Goal: Task Accomplishment & Management: Complete application form

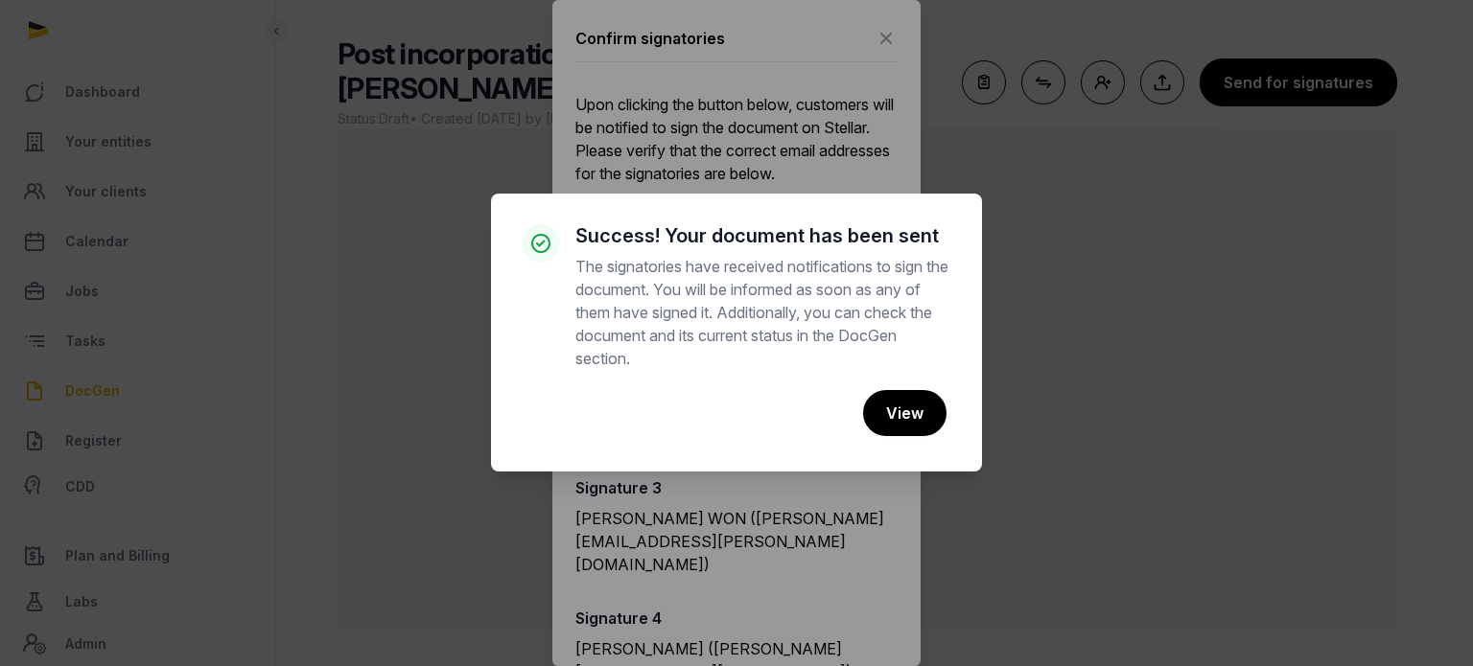
click at [1100, 141] on div "× Success! Your document has been sent The signatories have received notificati…" at bounding box center [736, 333] width 1473 height 666
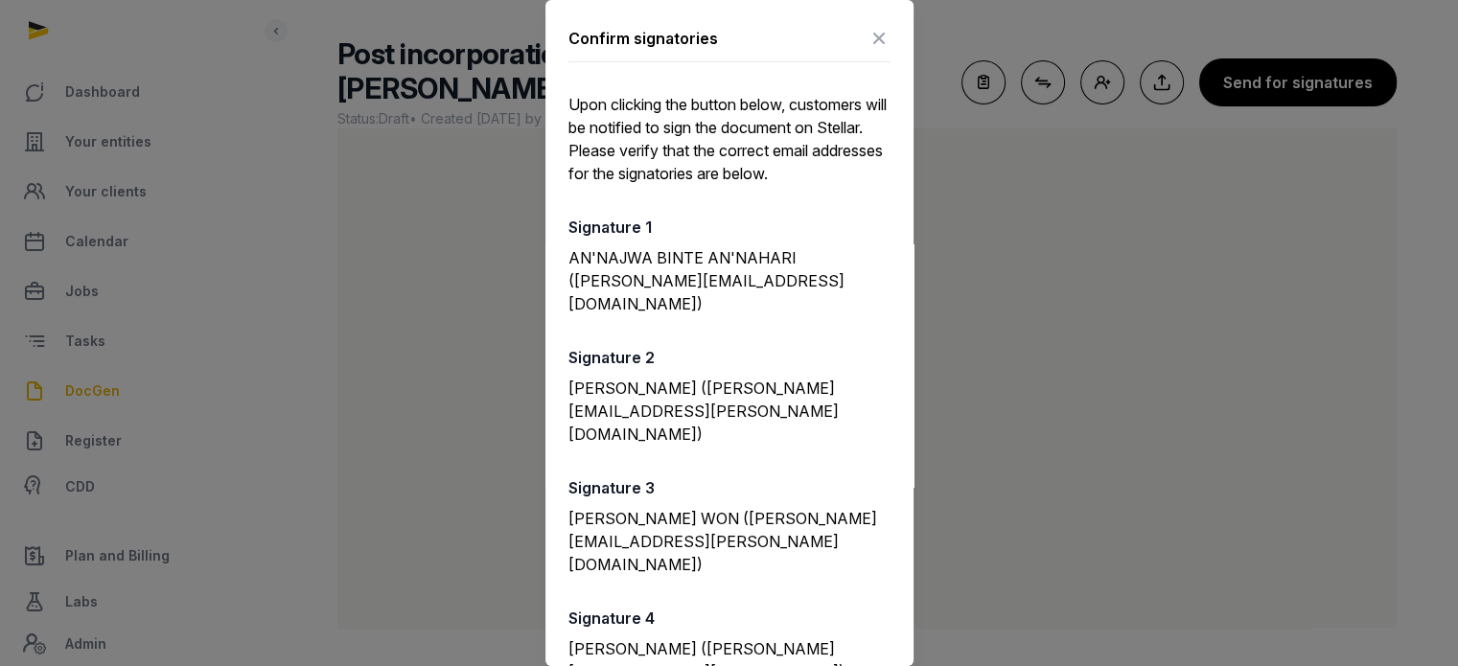
click at [868, 45] on icon at bounding box center [879, 38] width 23 height 31
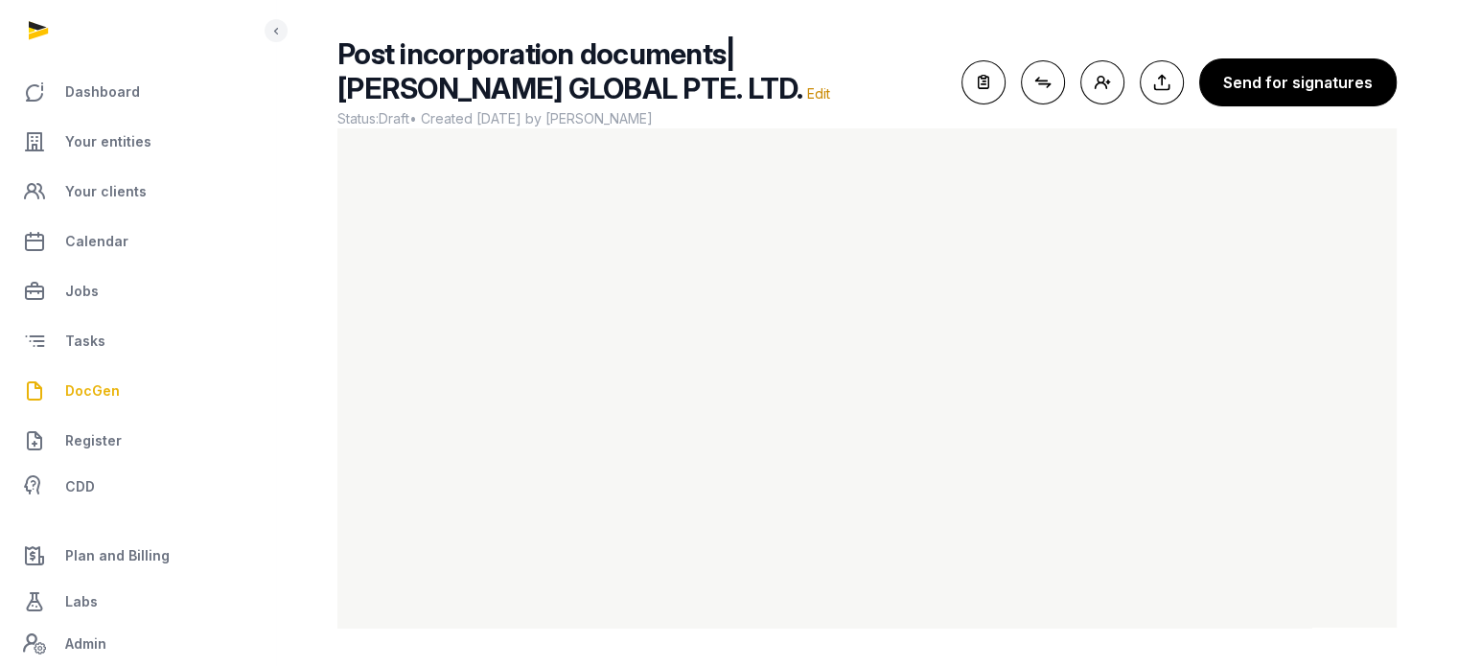
click at [117, 383] on link "DocGen" at bounding box center [137, 391] width 244 height 46
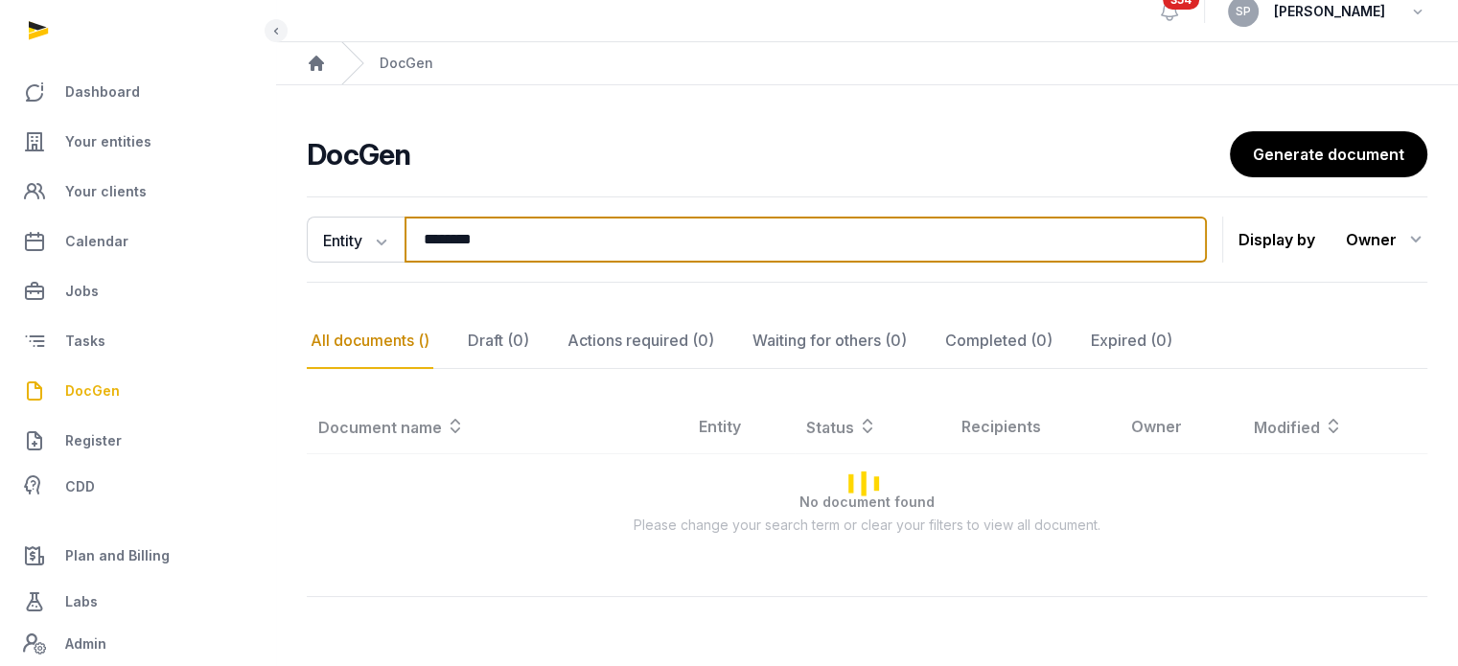
click at [537, 217] on input "********" at bounding box center [806, 240] width 803 height 46
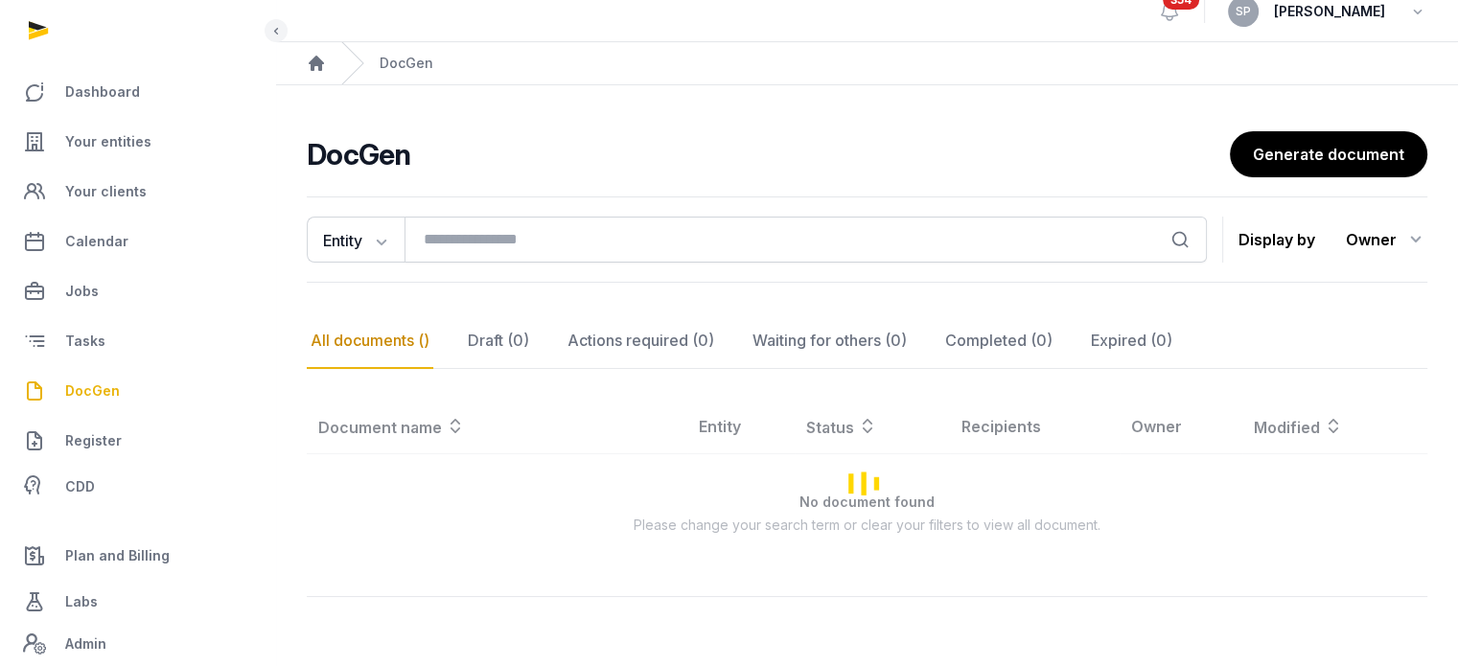
scroll to position [0, 0]
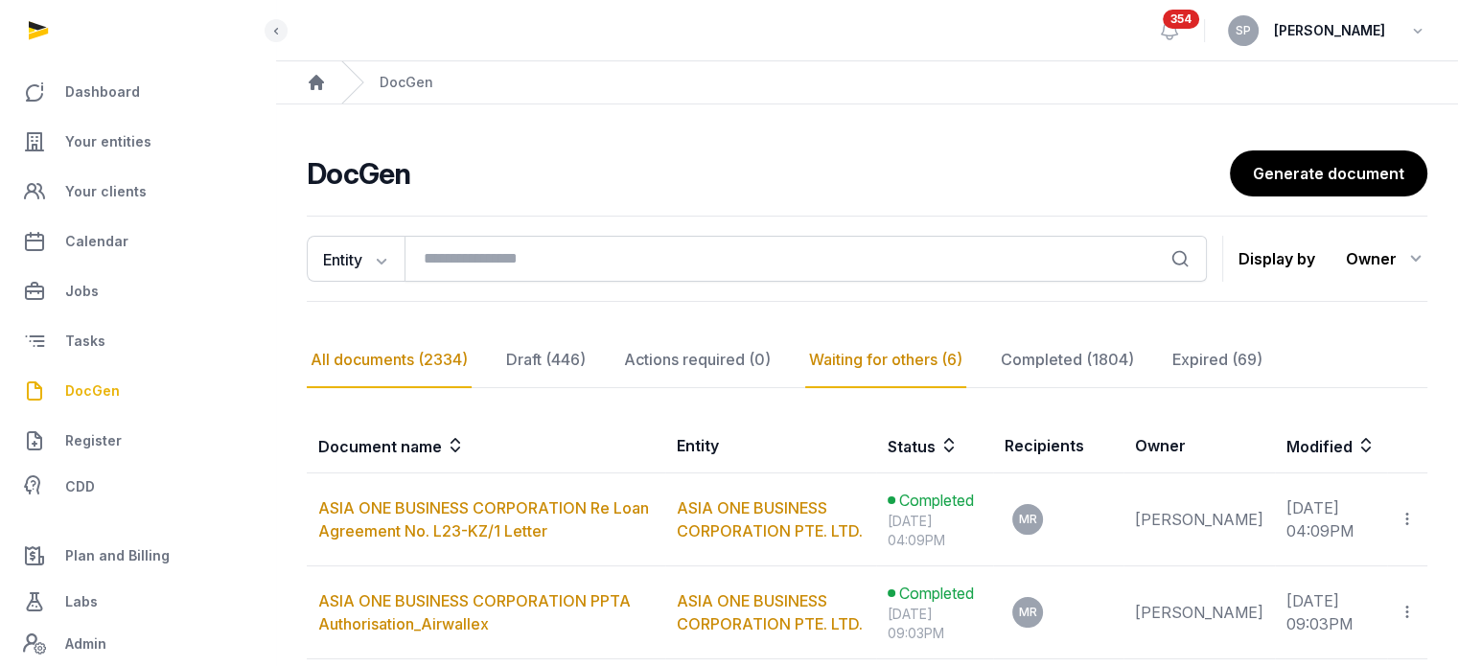
click at [881, 339] on div "Waiting for others (6)" at bounding box center [885, 361] width 161 height 56
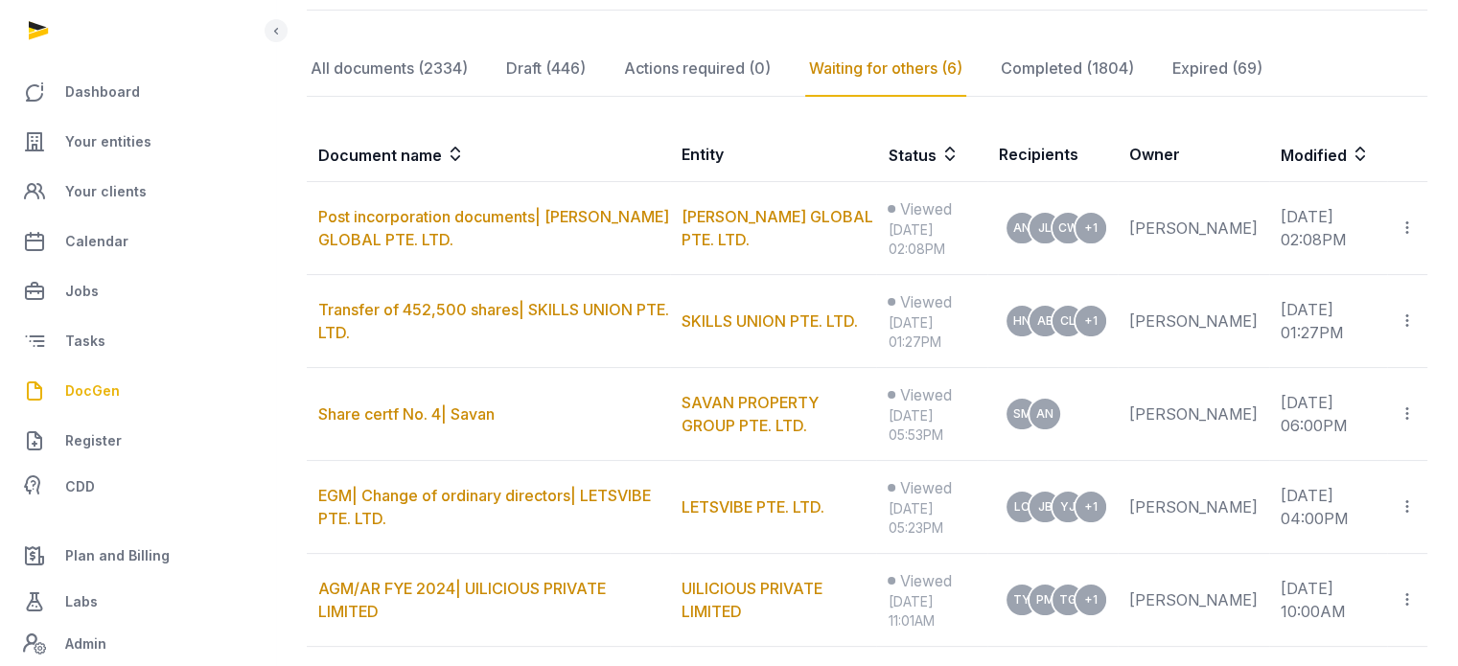
scroll to position [295, 0]
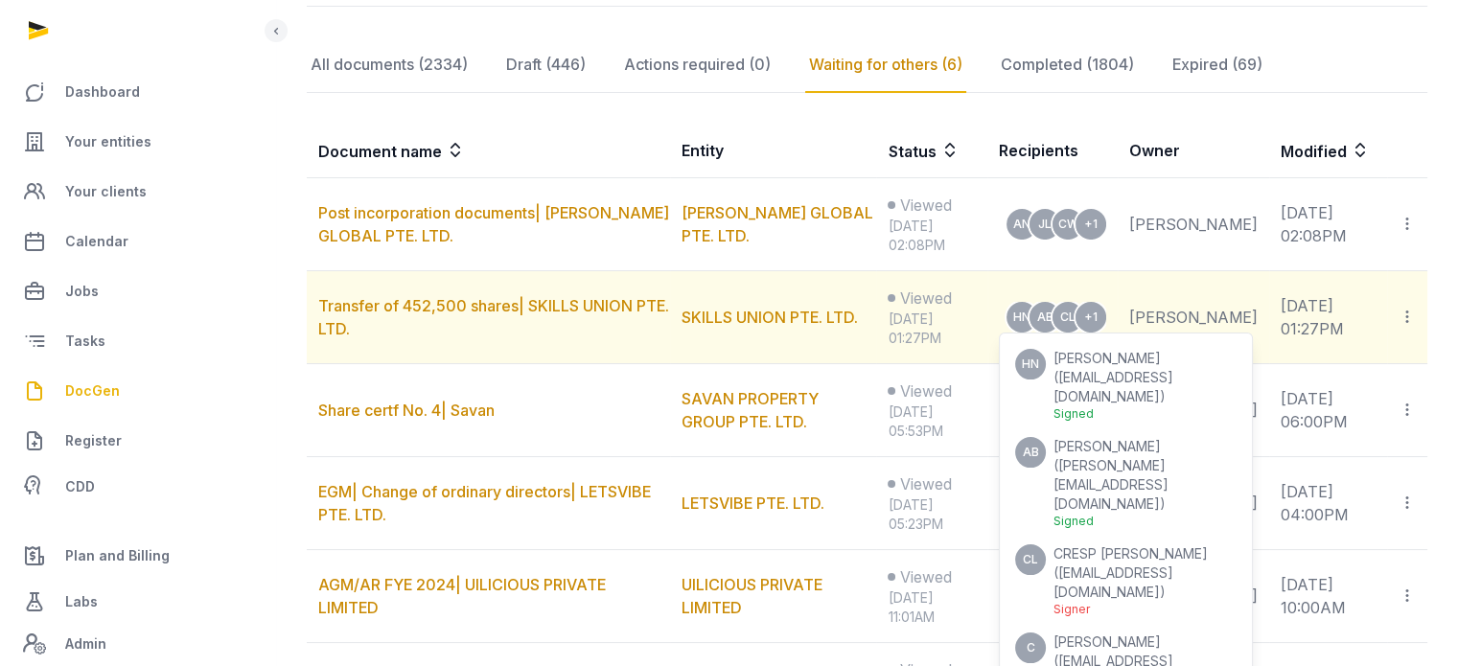
click at [1136, 565] on span "[EMAIL_ADDRESS][DOMAIN_NAME]" at bounding box center [1114, 582] width 120 height 35
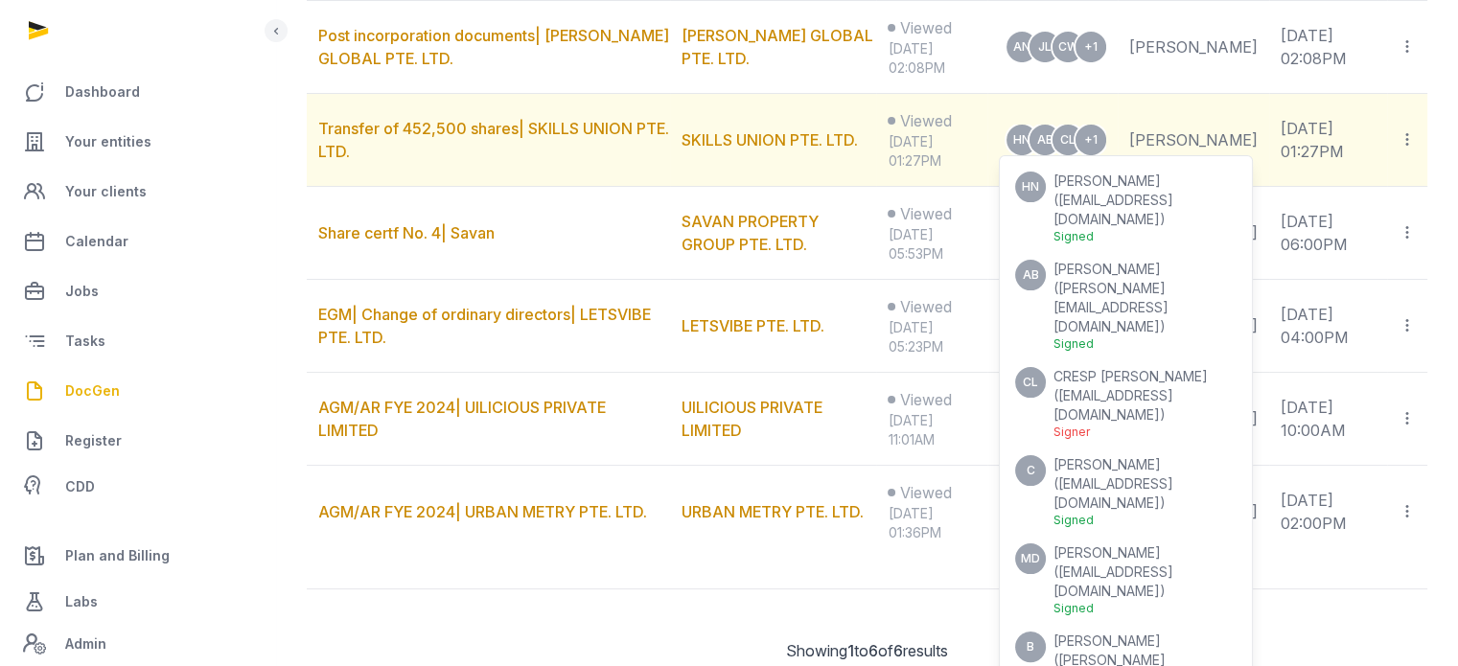
scroll to position [531, 0]
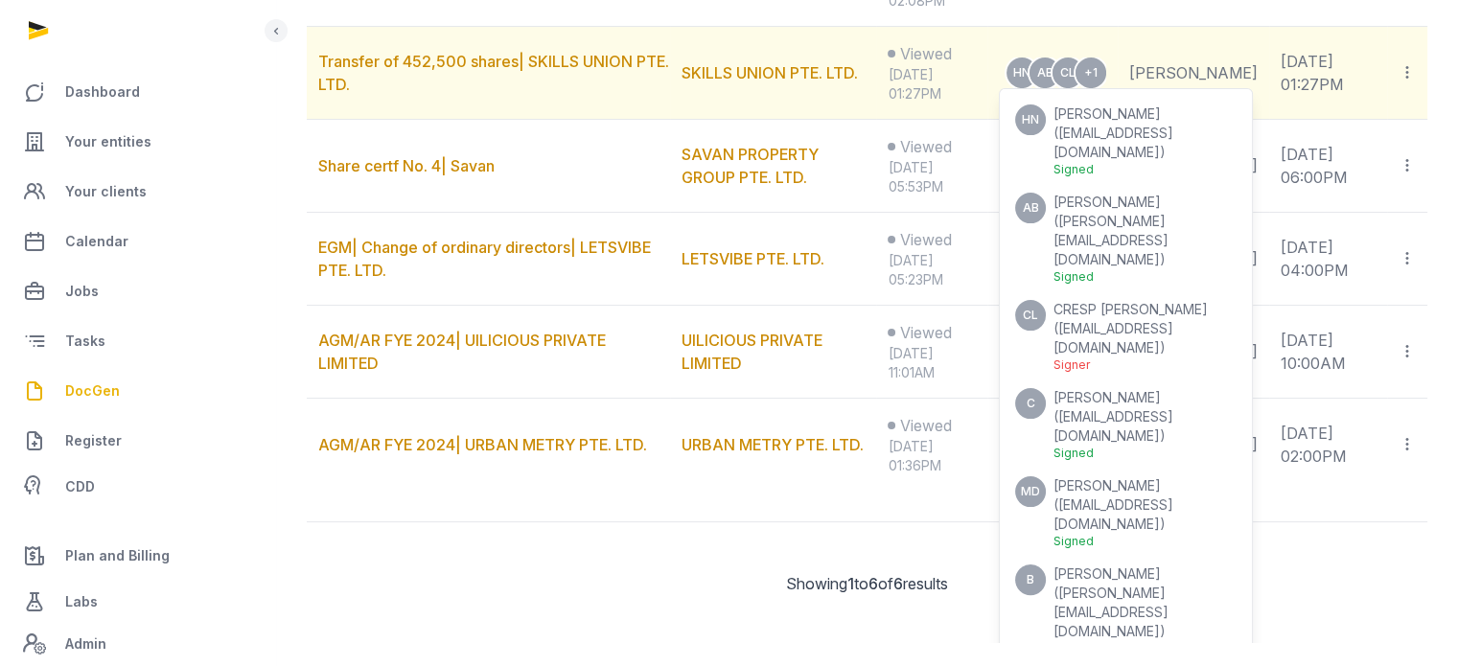
click at [1083, 641] on span "Signer" at bounding box center [1072, 648] width 36 height 14
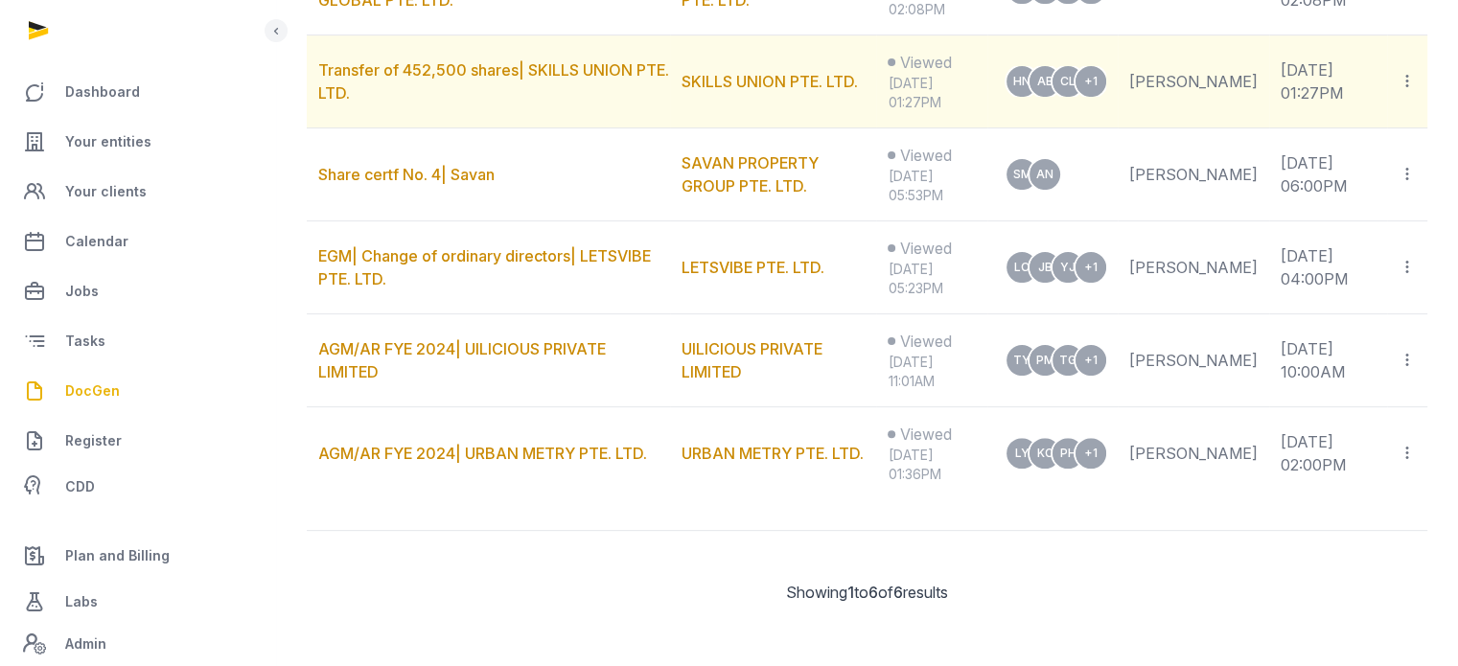
click at [1403, 81] on icon at bounding box center [1407, 81] width 17 height 20
click at [1333, 139] on div "Copy links" at bounding box center [1329, 133] width 135 height 23
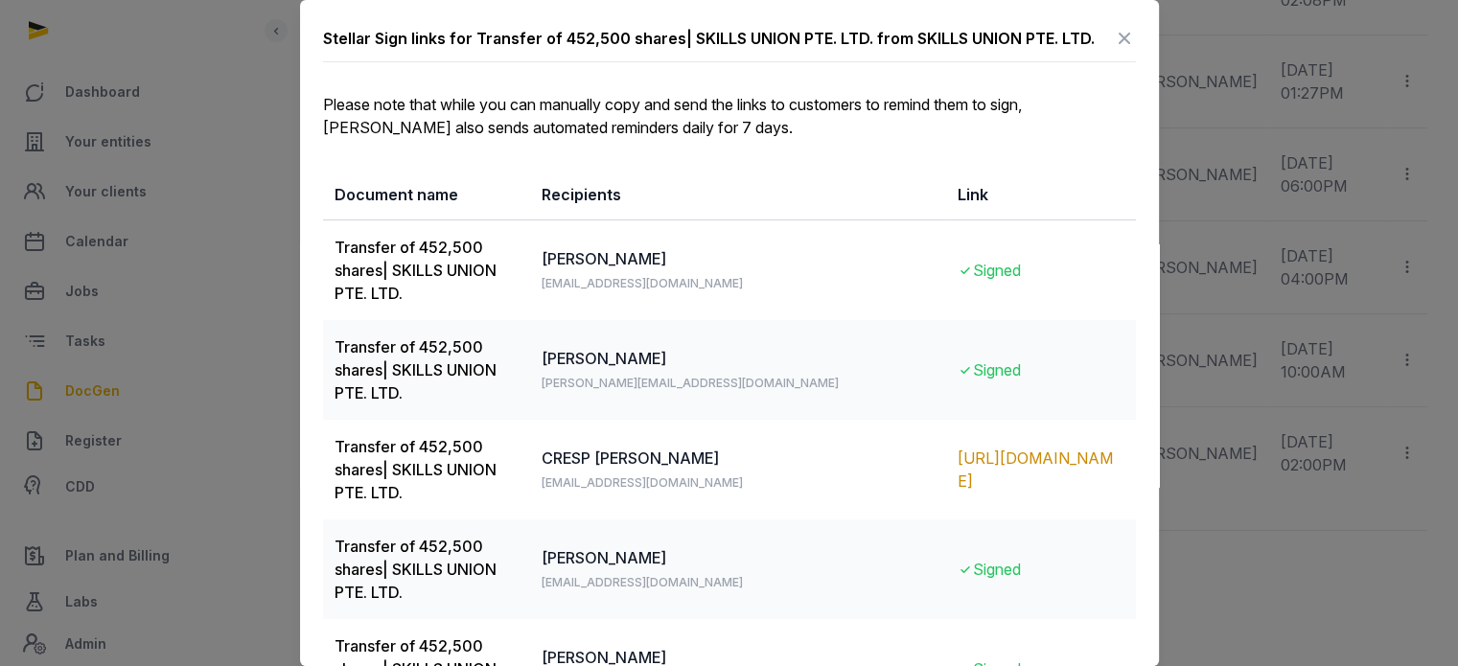
click at [1113, 39] on icon at bounding box center [1124, 38] width 23 height 31
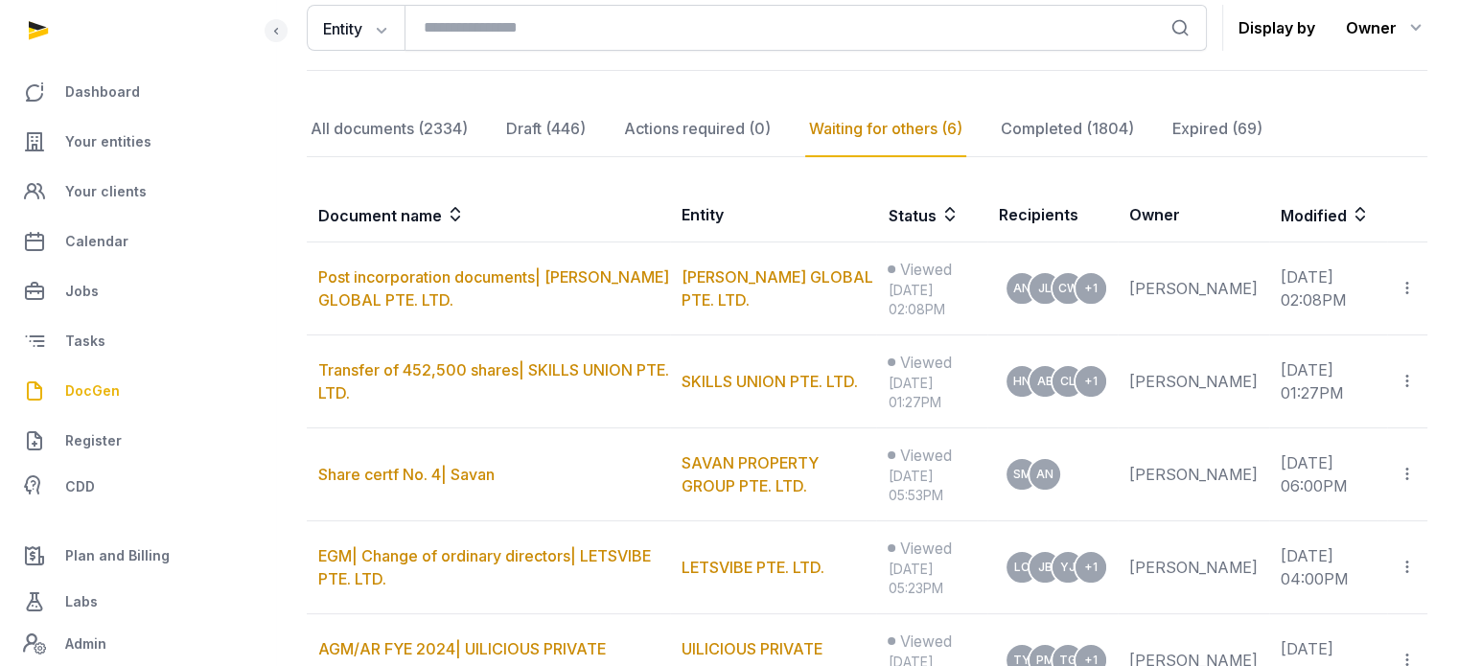
scroll to position [208, 0]
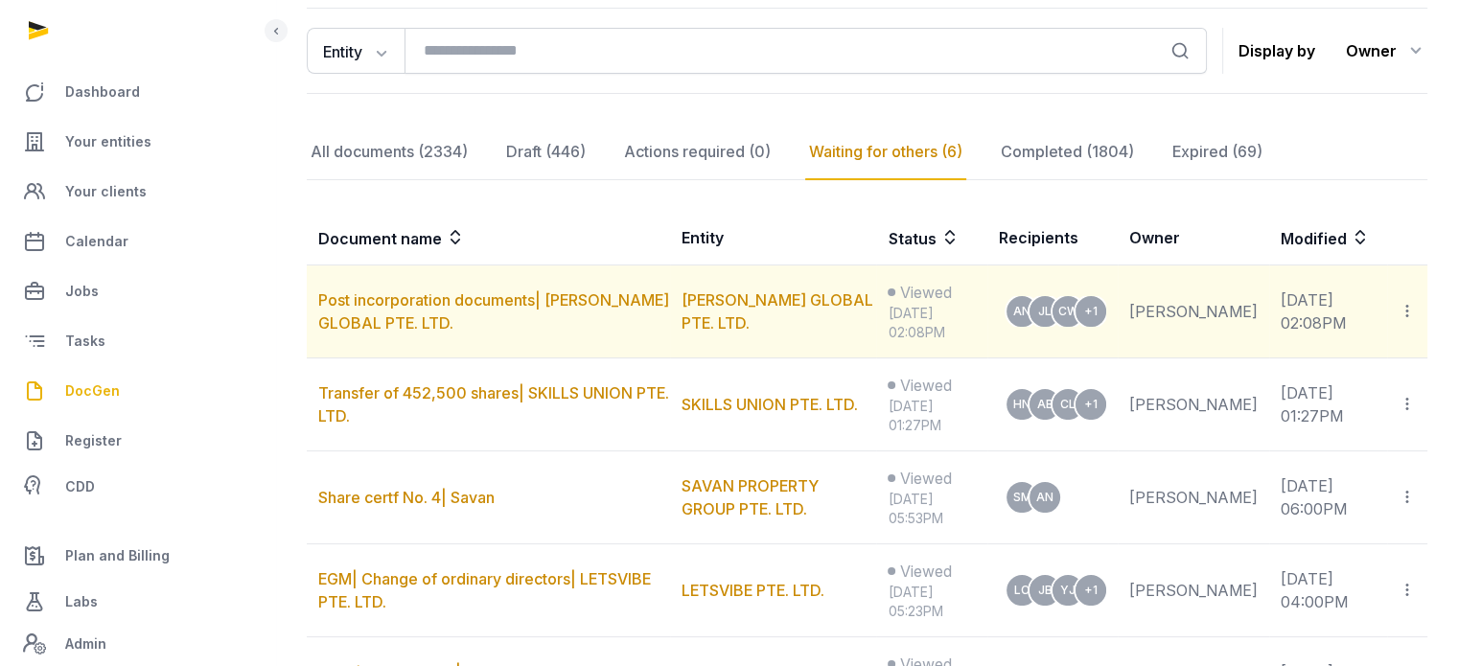
click at [1405, 314] on icon at bounding box center [1407, 311] width 17 height 20
click at [1350, 358] on div "Copy links" at bounding box center [1329, 363] width 135 height 23
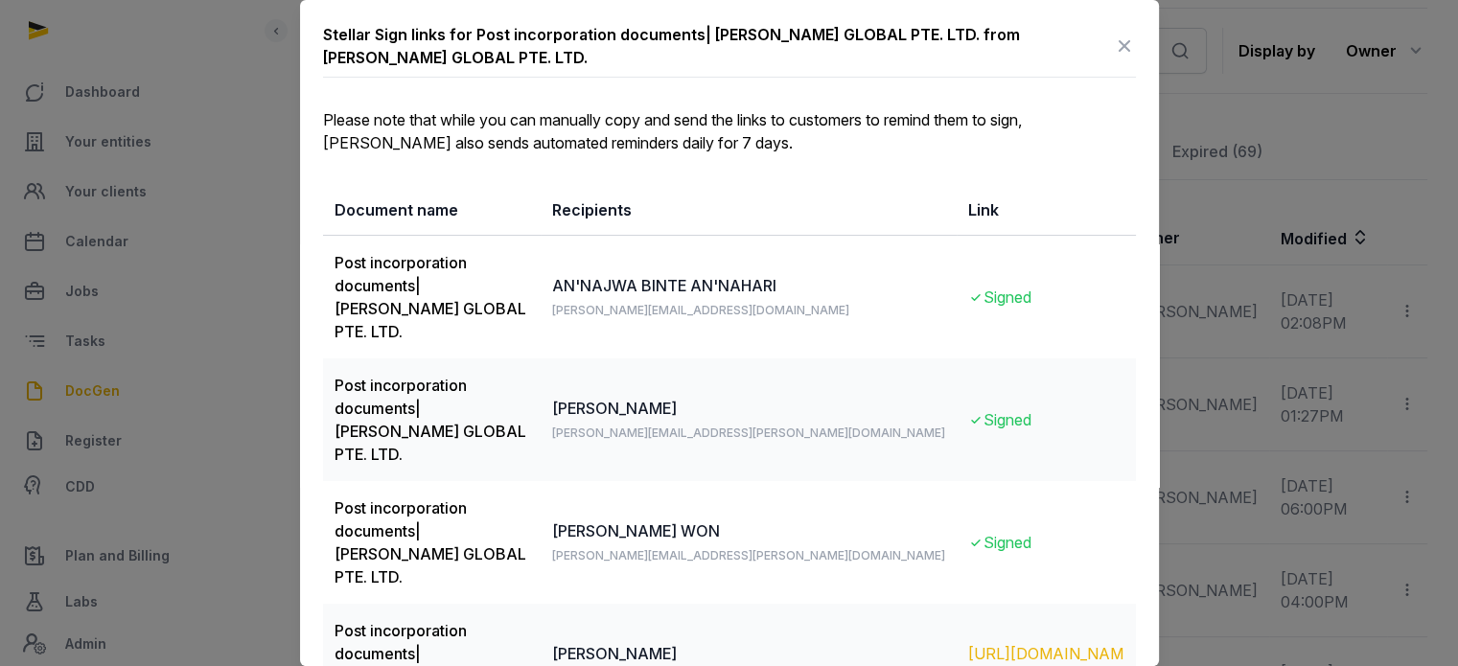
click at [1008, 642] on div "[URL][DOMAIN_NAME]" at bounding box center [1045, 665] width 155 height 46
click at [1131, 61] on icon at bounding box center [1124, 46] width 23 height 31
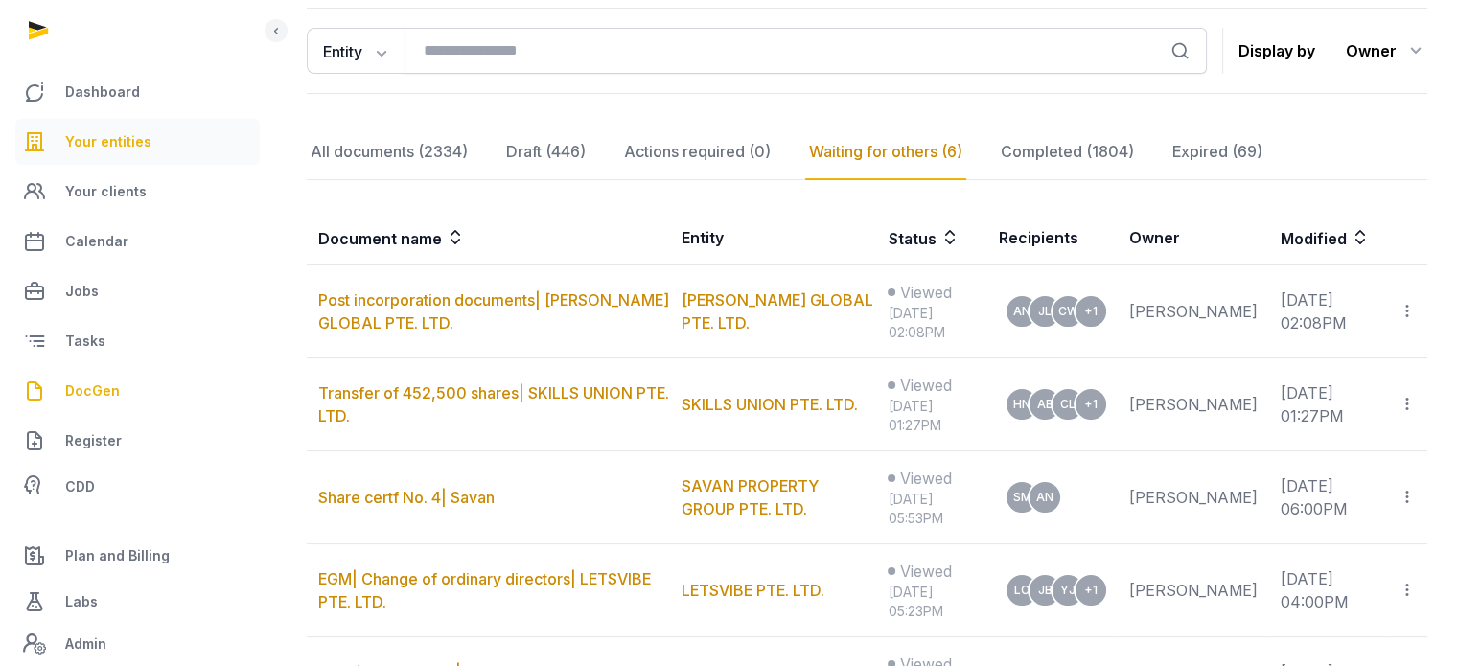
click at [95, 157] on link "Your entities" at bounding box center [137, 142] width 244 height 46
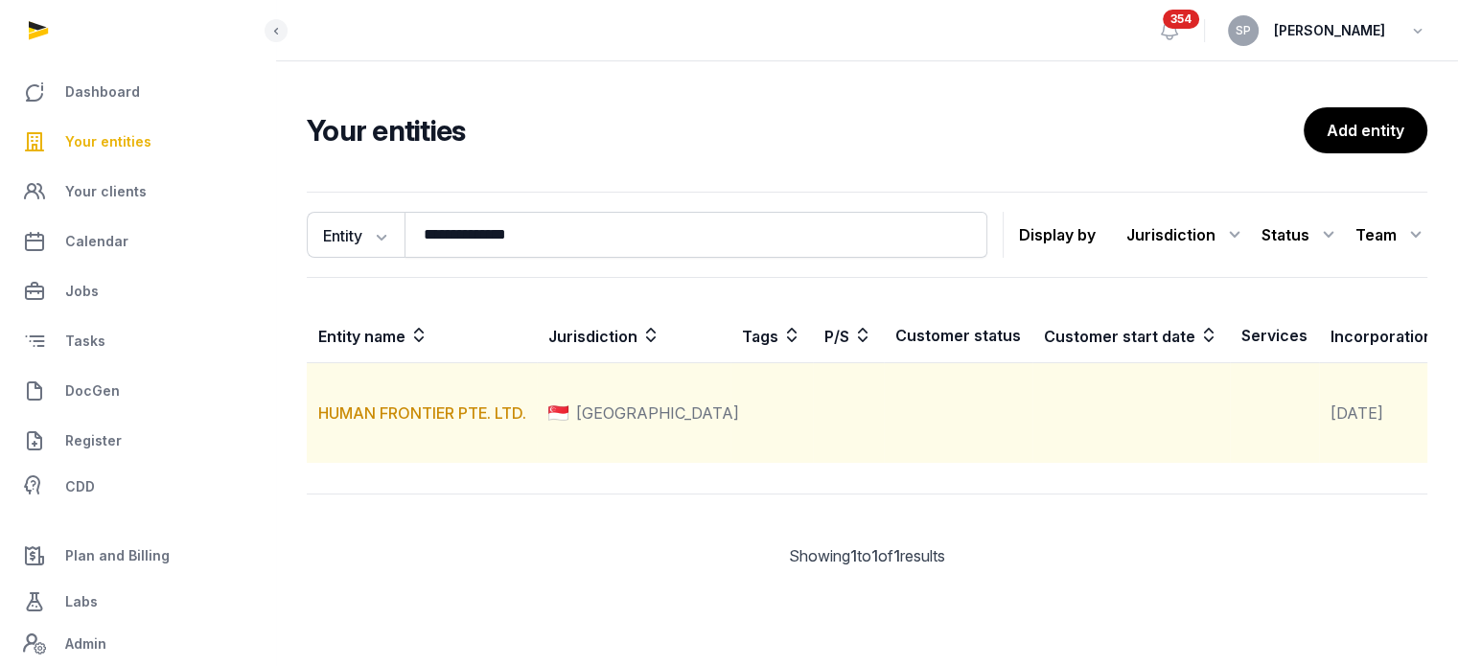
click at [349, 425] on td "HUMAN FRONTIER PTE. LTD." at bounding box center [422, 413] width 230 height 101
click at [350, 423] on link "HUMAN FRONTIER PTE. LTD." at bounding box center [422, 413] width 208 height 19
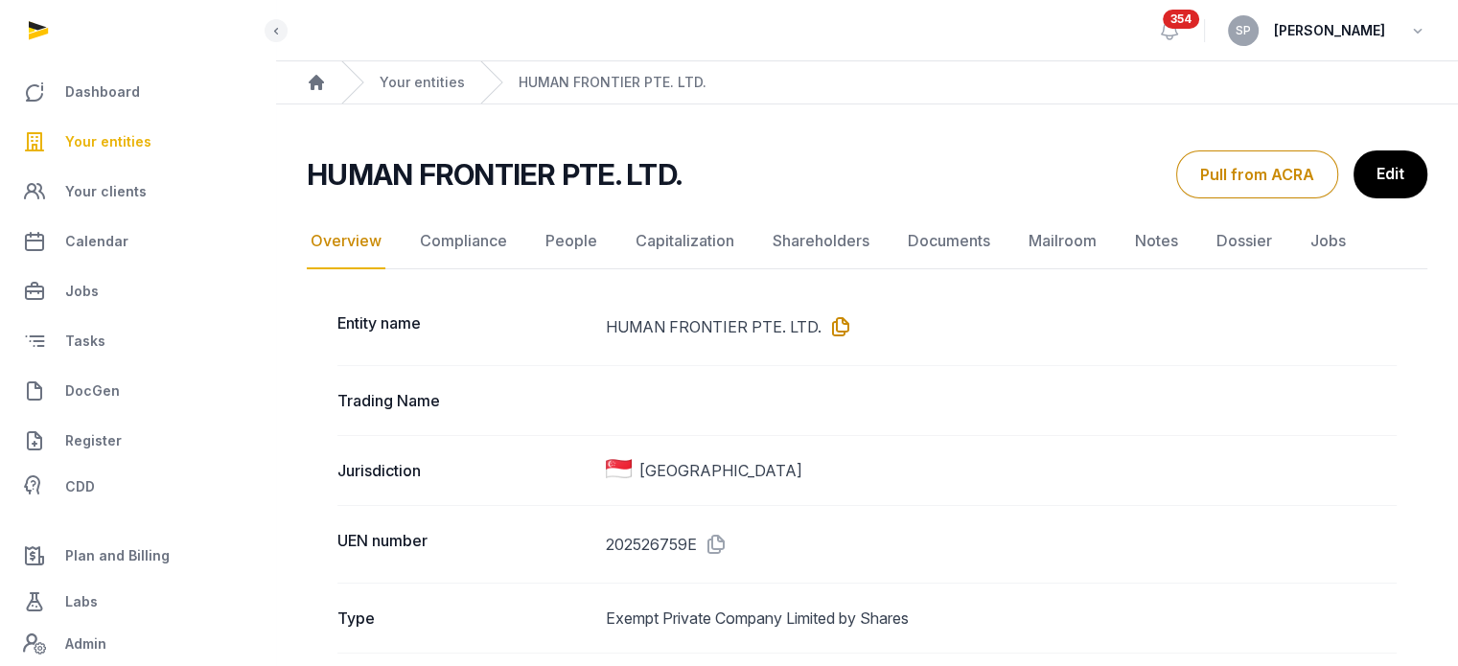
click at [842, 324] on icon at bounding box center [837, 327] width 31 height 31
click at [594, 233] on link "People" at bounding box center [571, 242] width 59 height 56
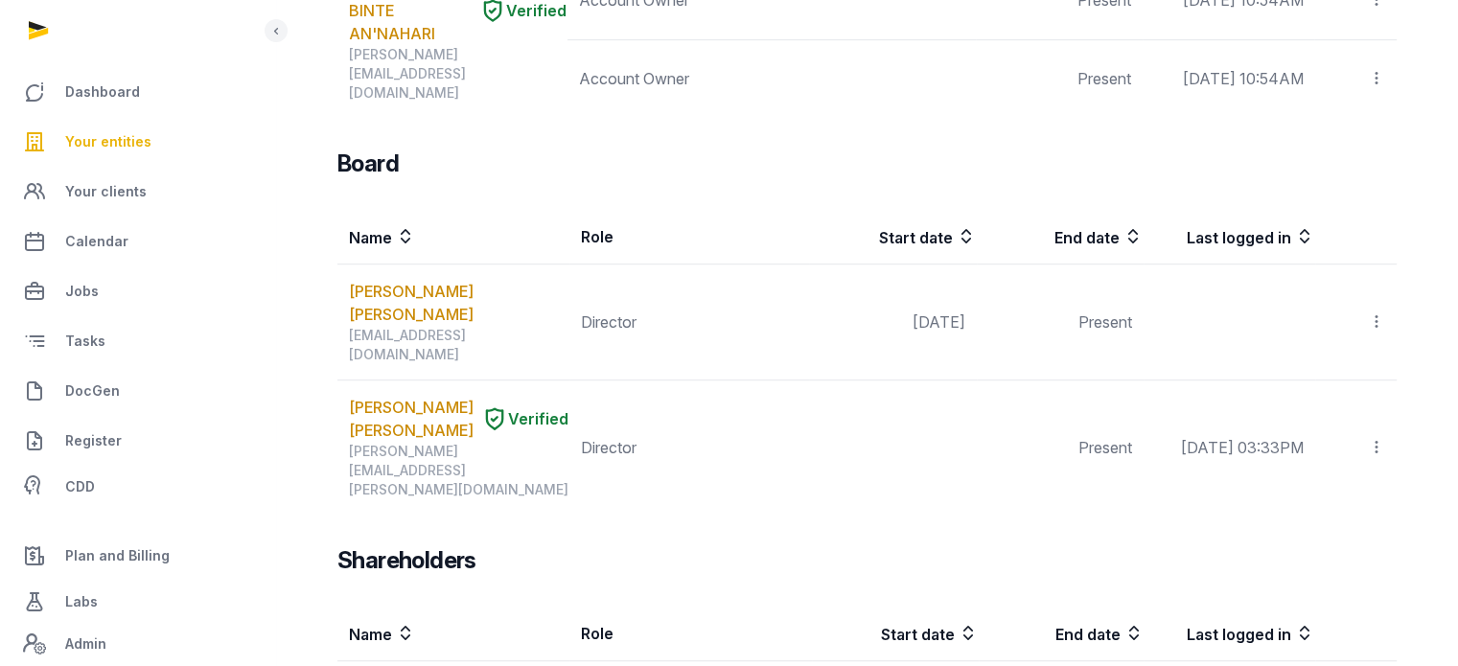
scroll to position [1183, 0]
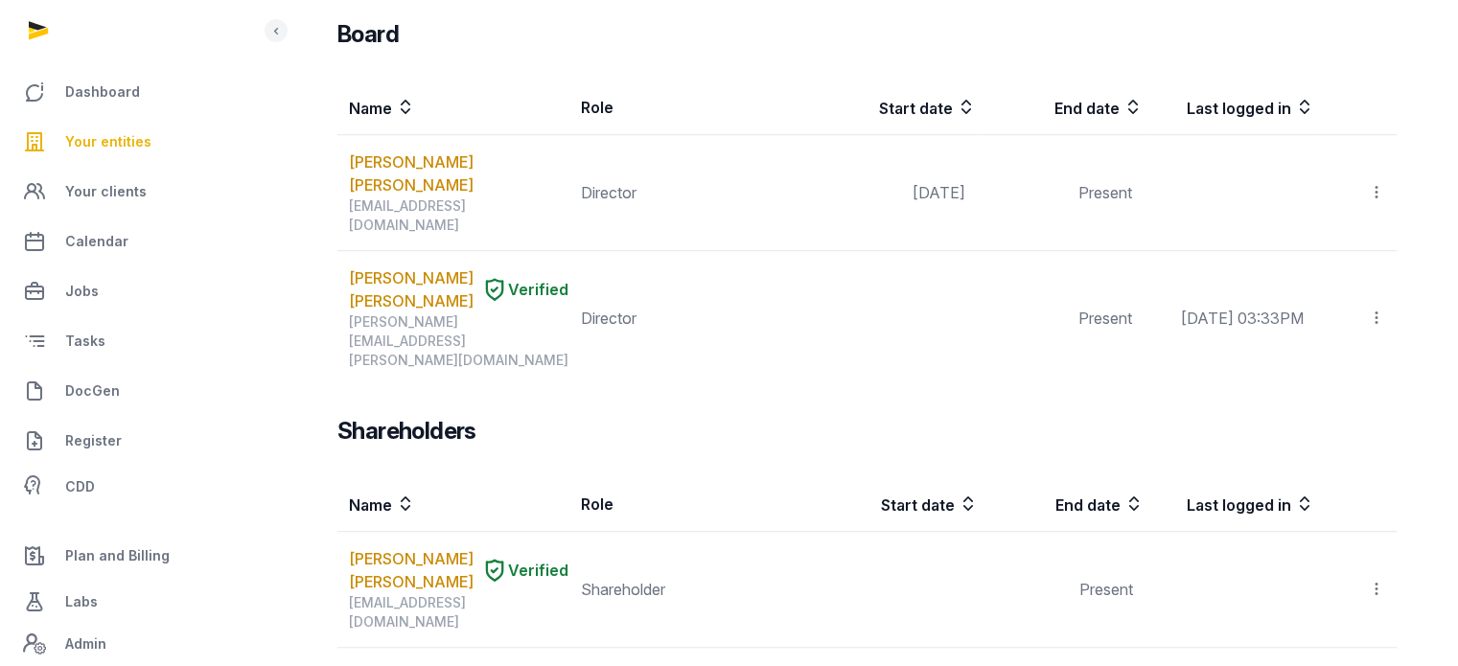
click at [118, 135] on span "Your entities" at bounding box center [108, 141] width 86 height 23
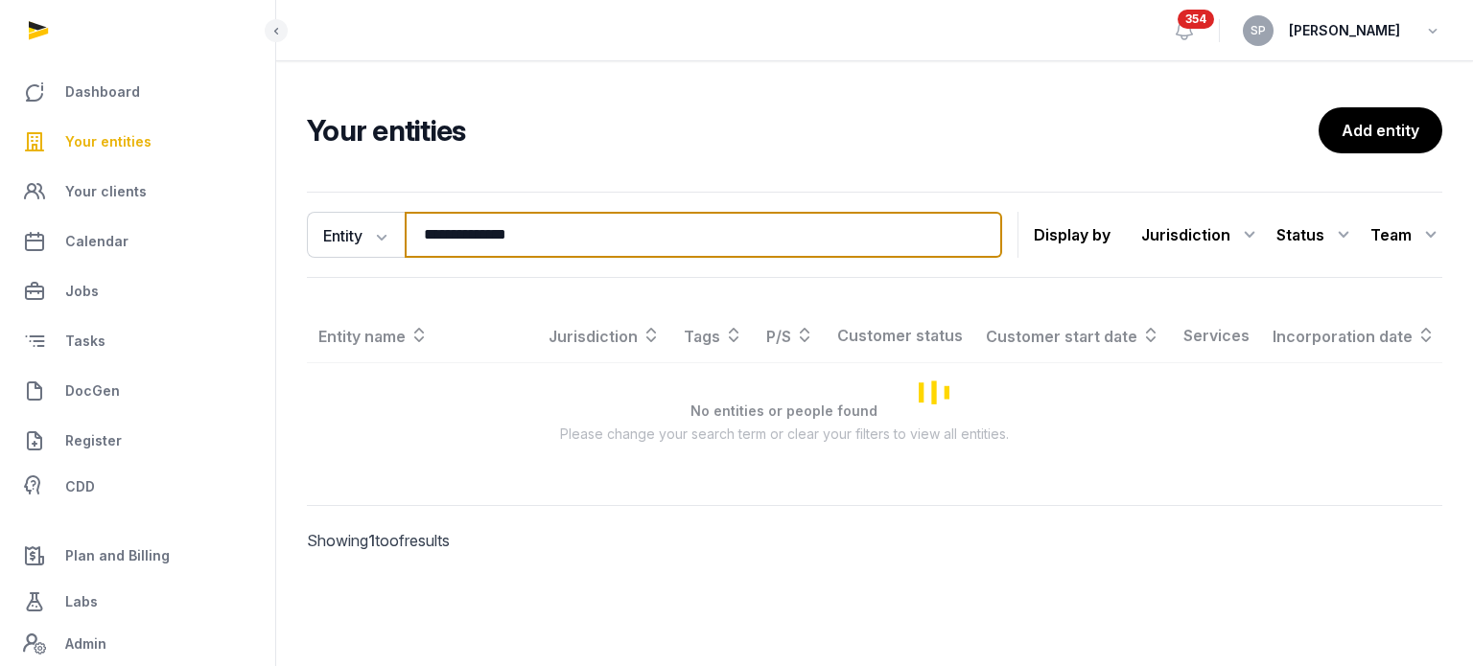
click at [484, 244] on input "**********" at bounding box center [703, 235] width 597 height 46
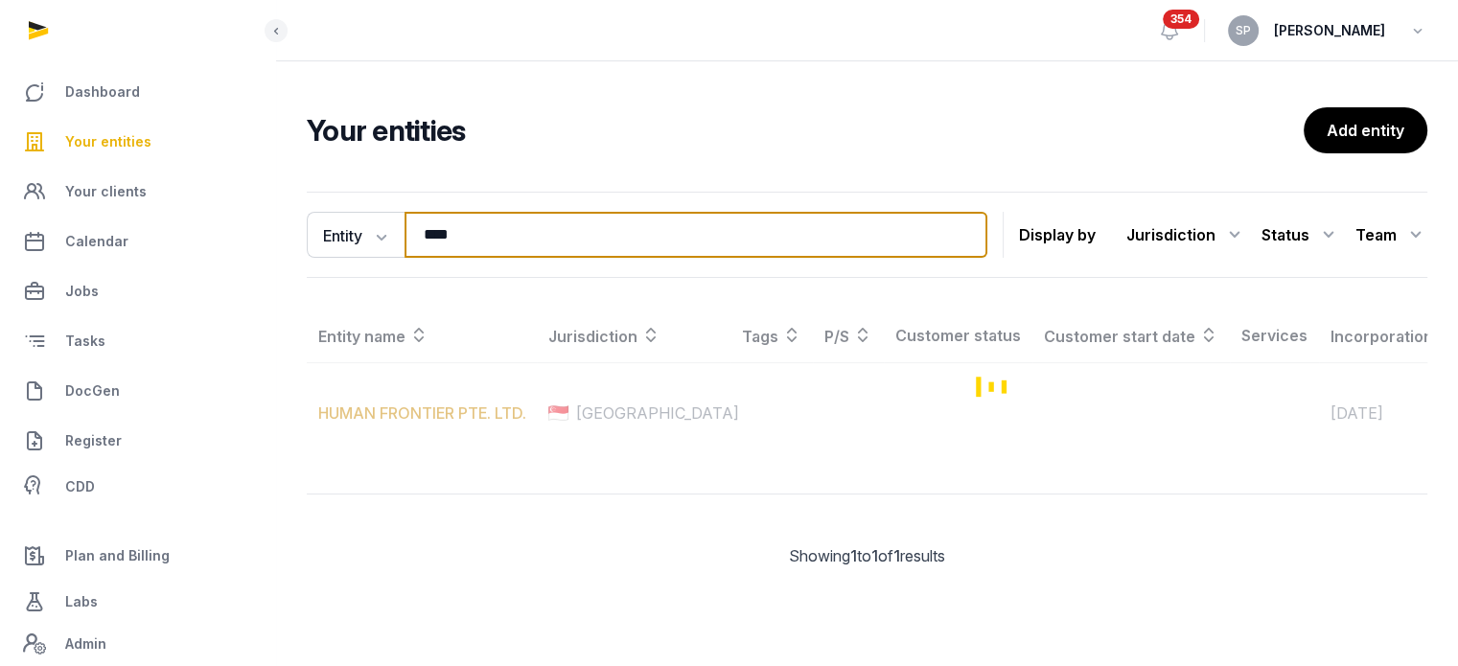
type input "****"
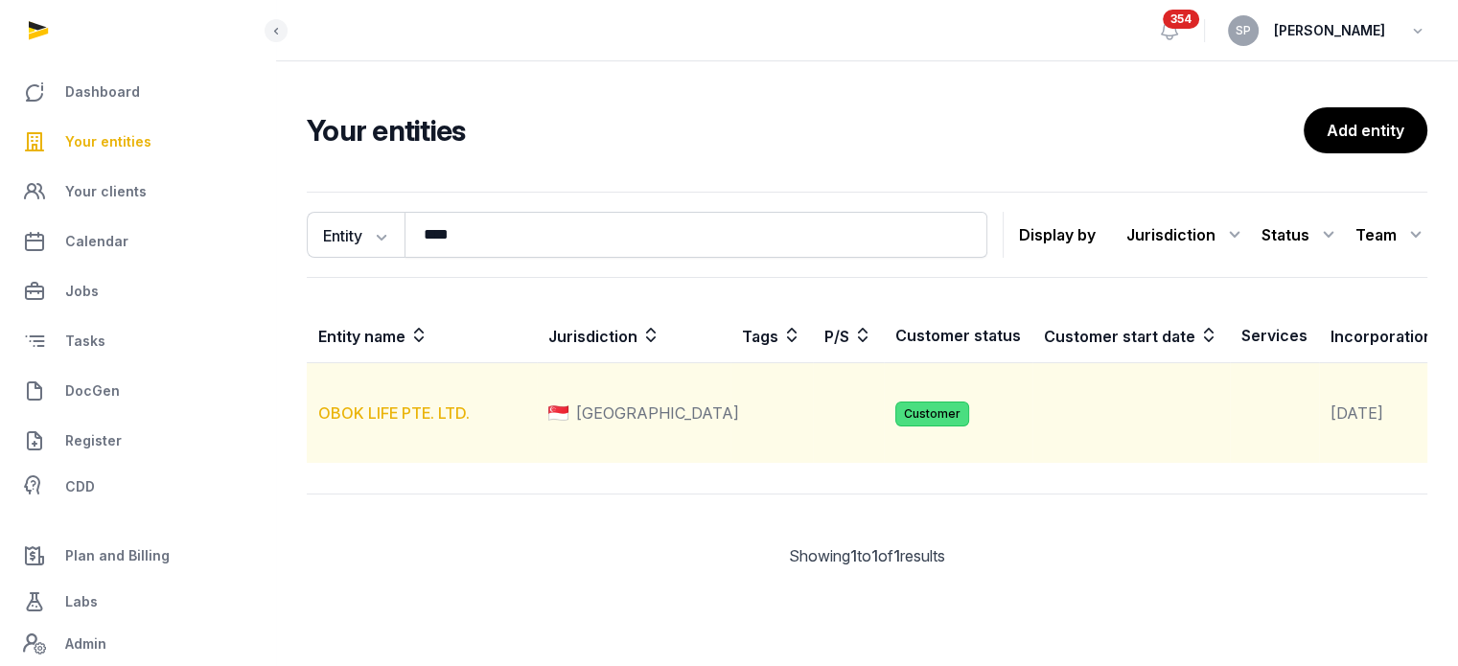
click at [407, 423] on link "OBOK LIFE PTE. LTD." at bounding box center [393, 413] width 151 height 19
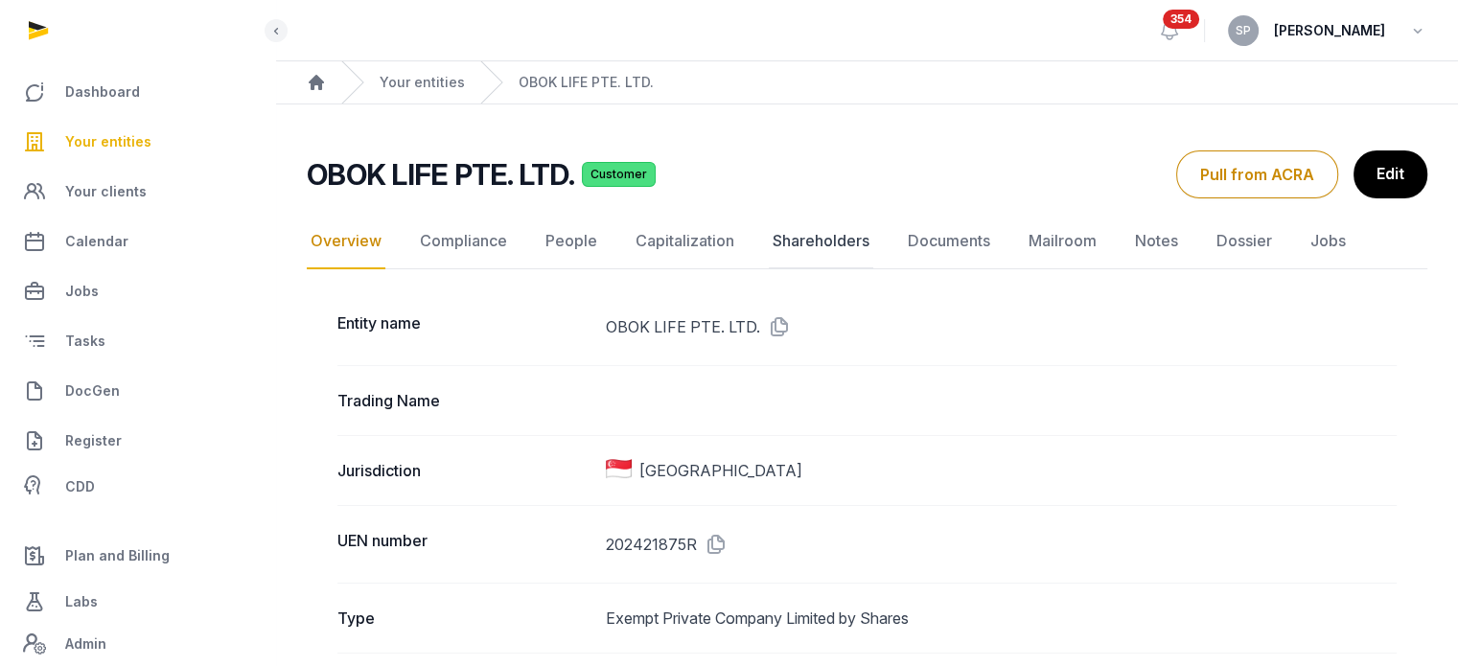
drag, startPoint x: 407, startPoint y: 440, endPoint x: 856, endPoint y: 252, distance: 487.4
click at [572, 244] on link "People" at bounding box center [571, 242] width 59 height 56
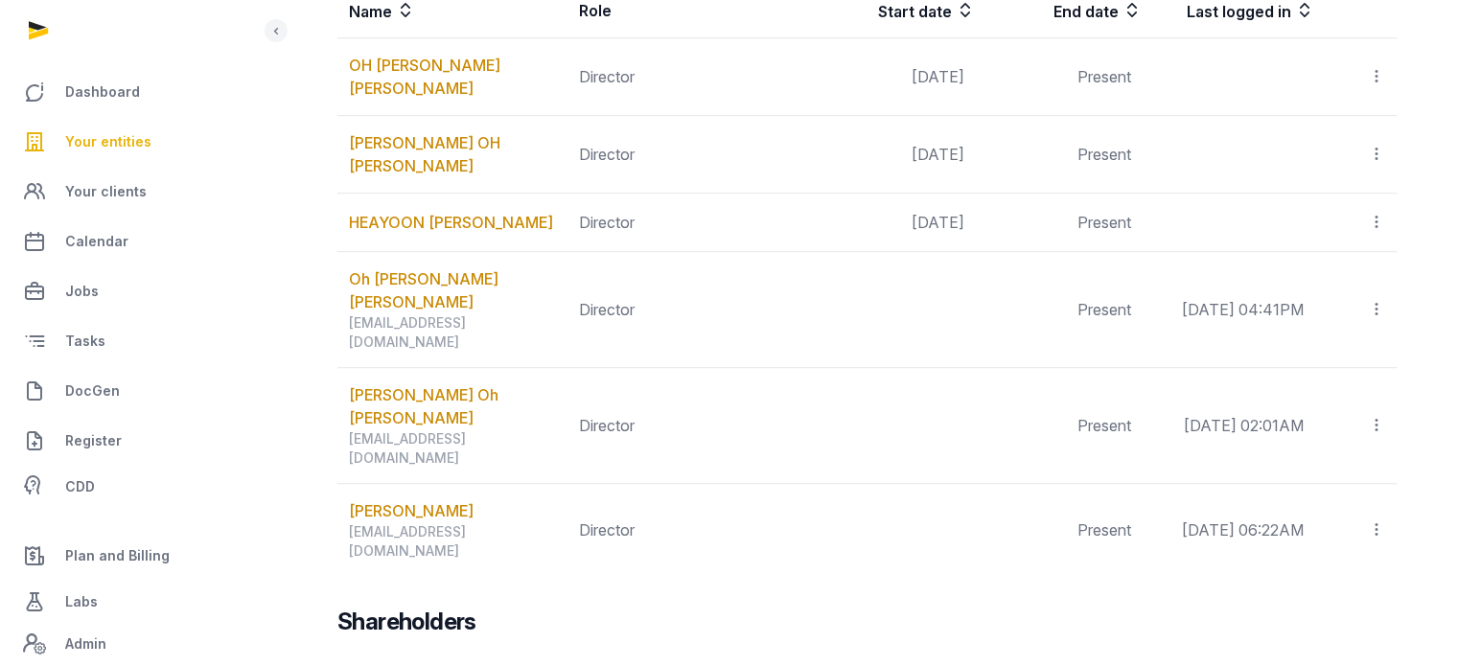
scroll to position [1354, 0]
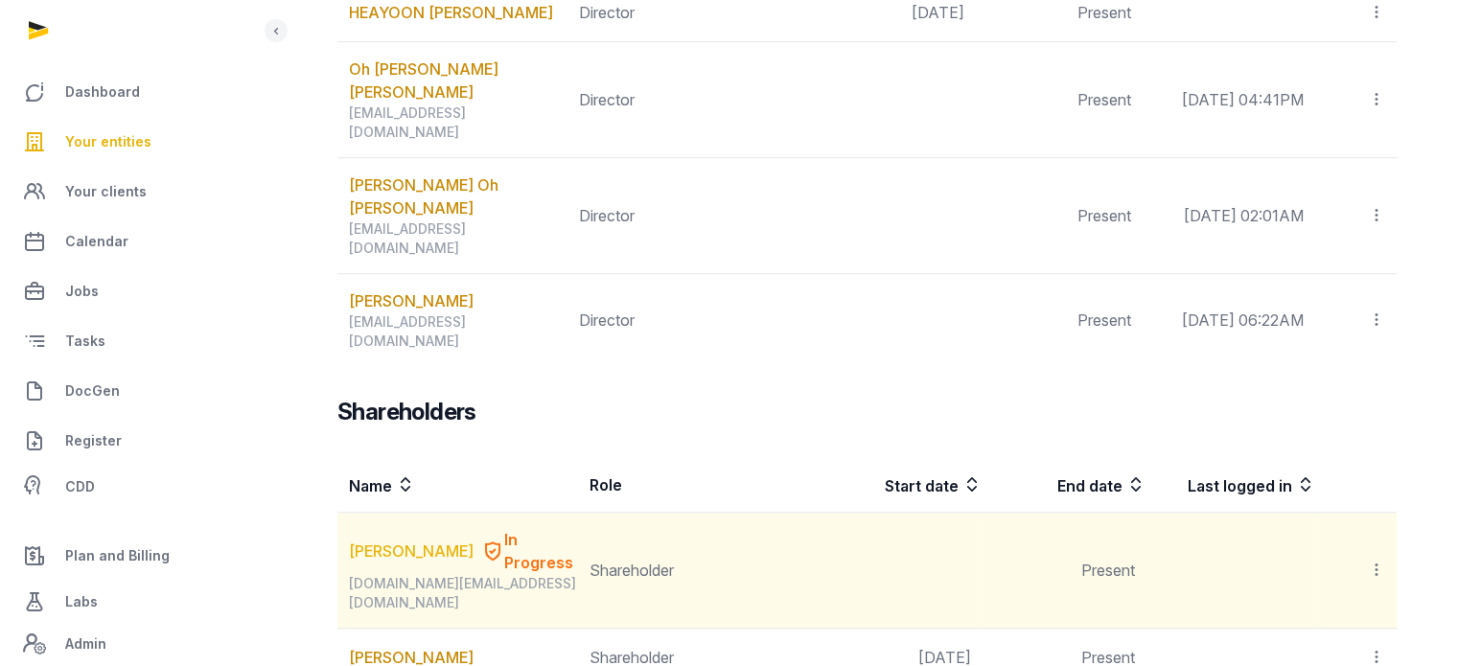
click at [371, 540] on link "[PERSON_NAME]" at bounding box center [411, 551] width 125 height 23
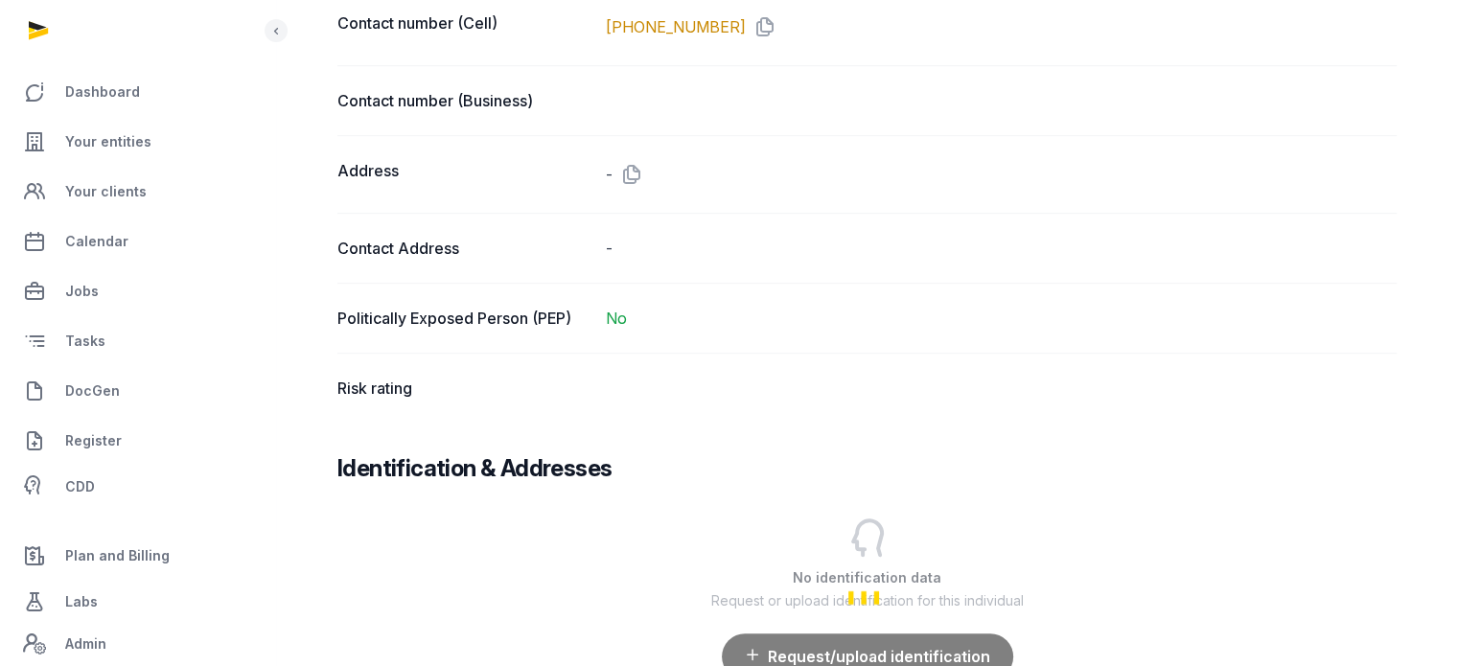
scroll to position [1354, 0]
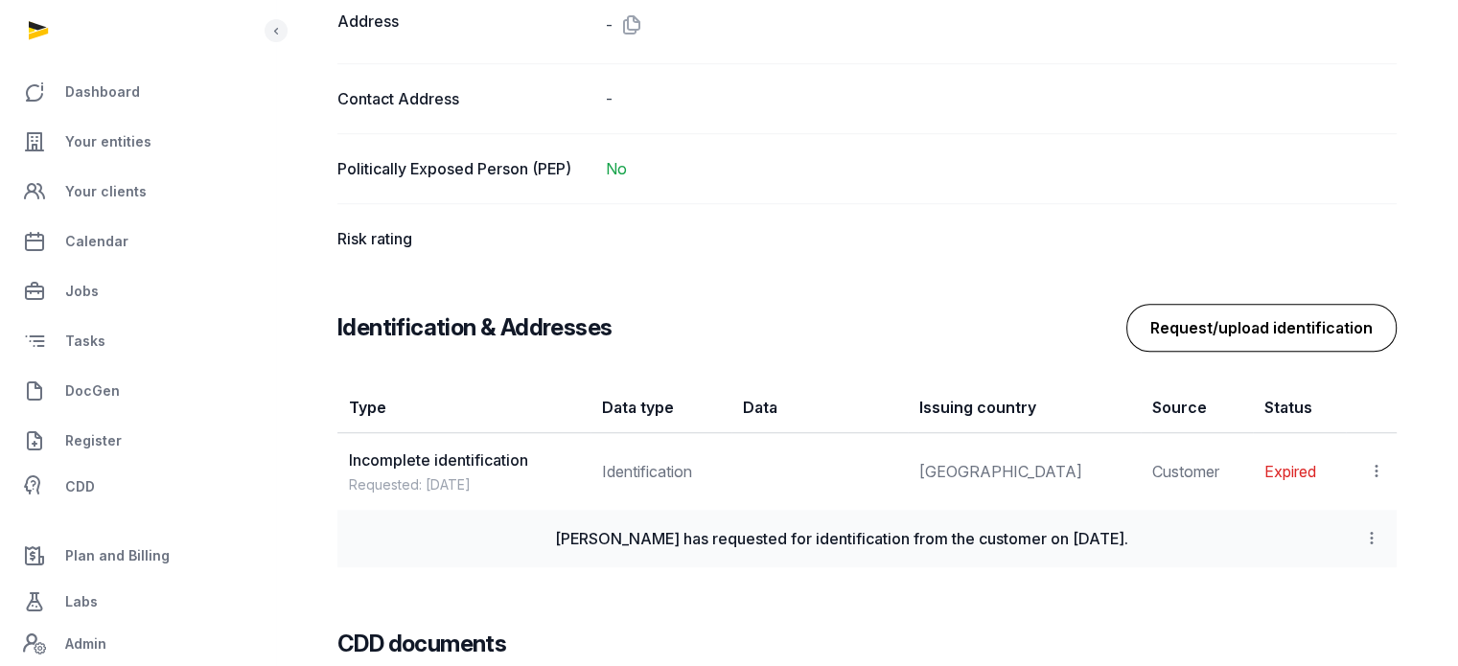
click at [1296, 339] on button "Request/upload identification" at bounding box center [1262, 328] width 270 height 48
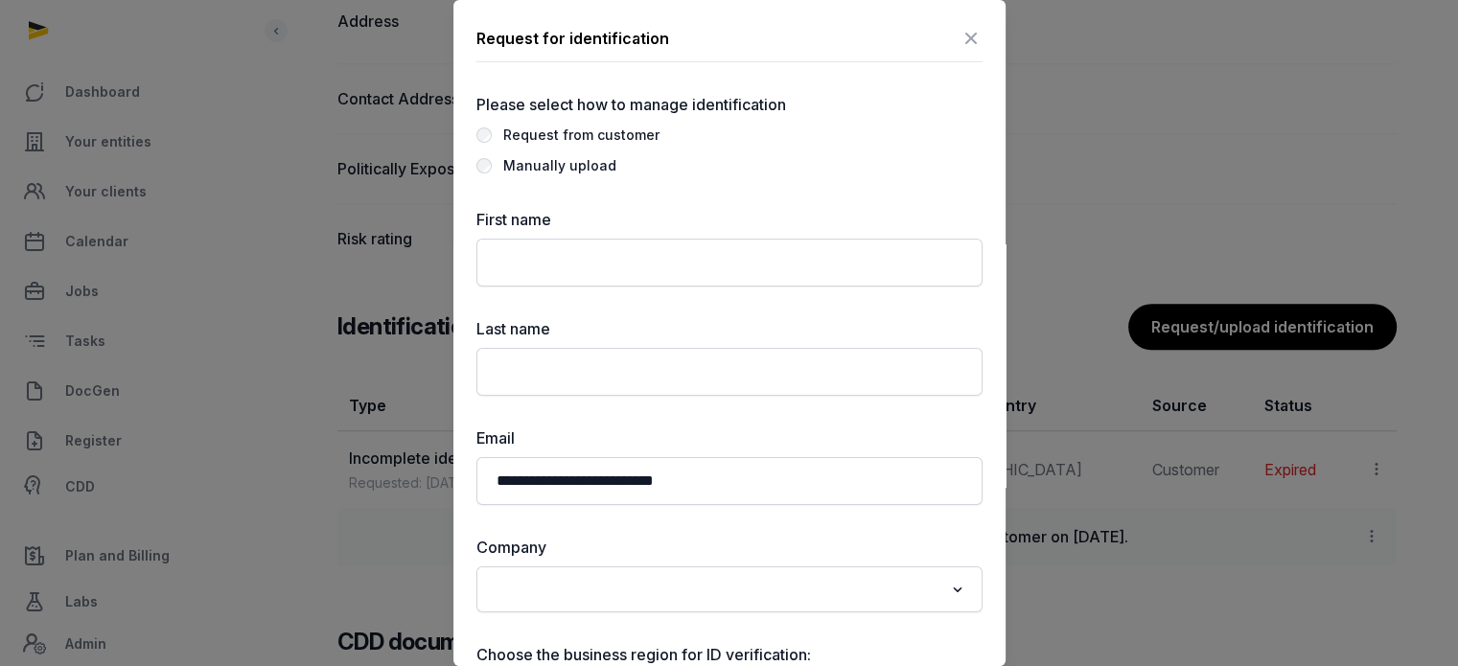
click at [966, 35] on icon at bounding box center [971, 38] width 23 height 31
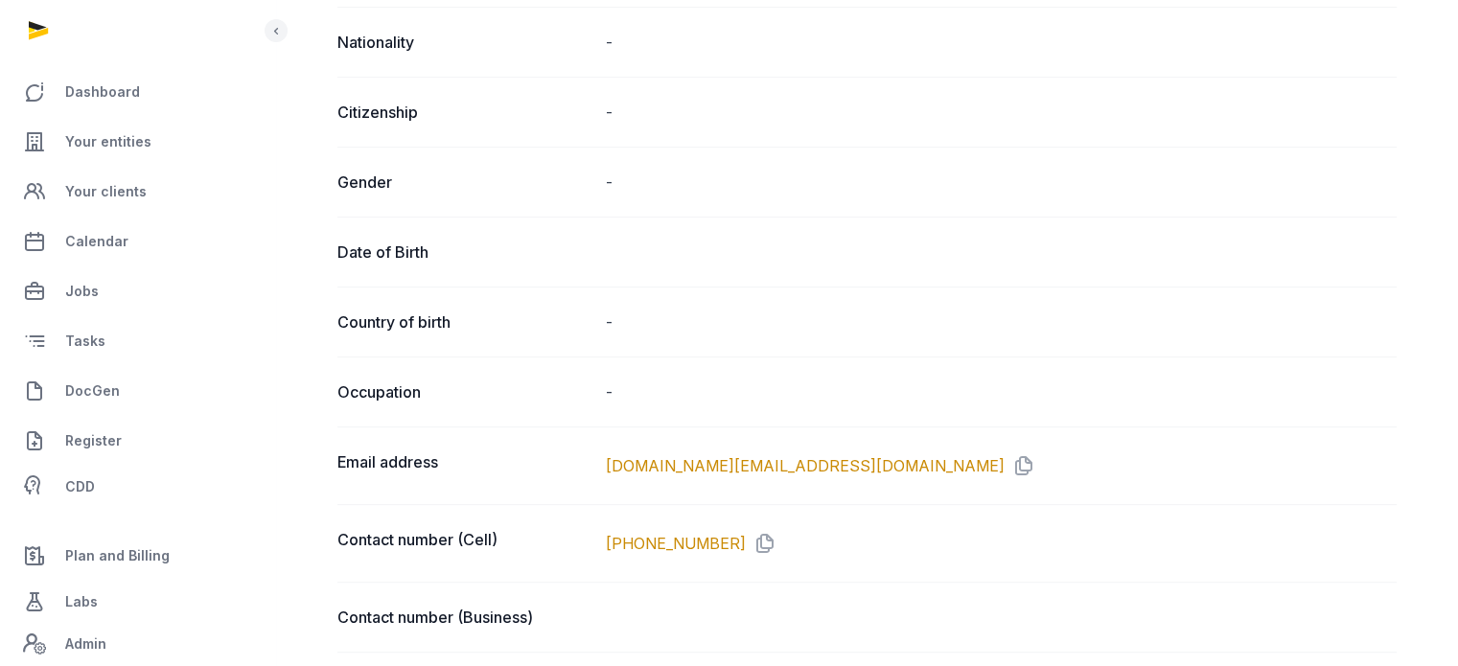
scroll to position [685, 0]
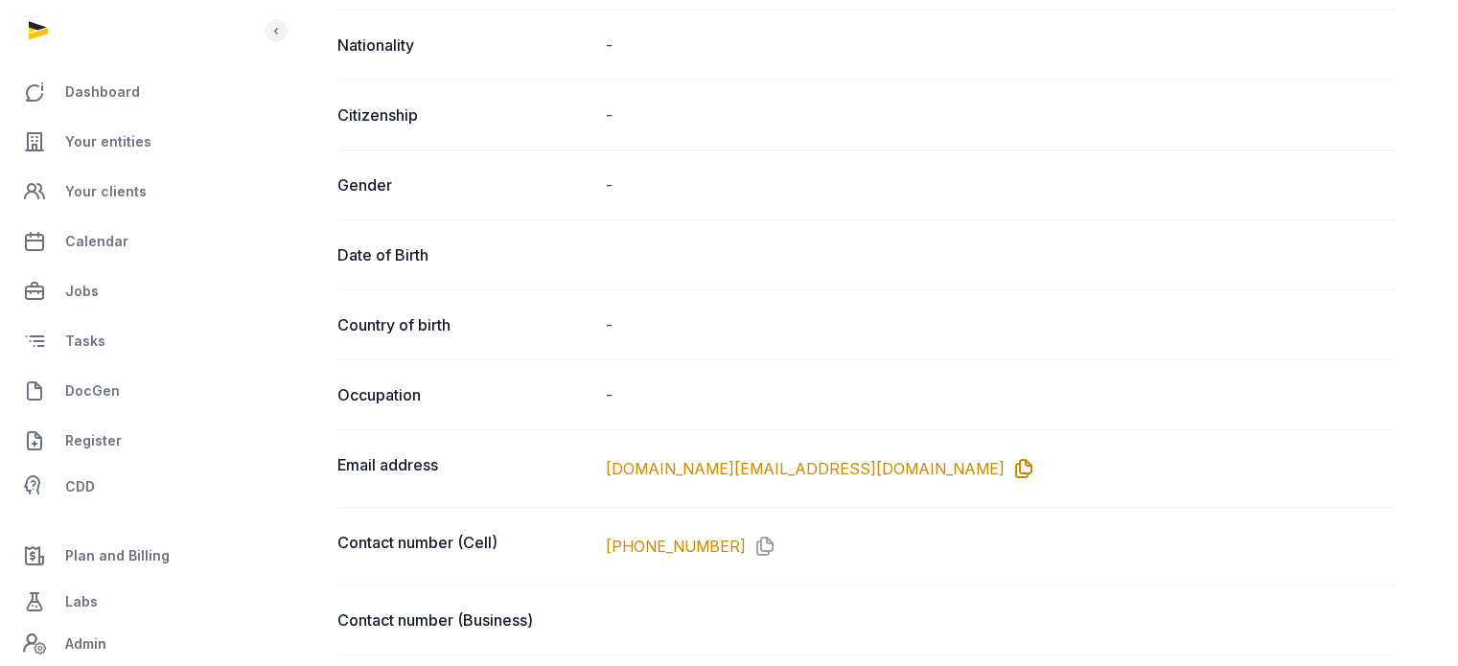
click at [1005, 467] on icon at bounding box center [1020, 469] width 31 height 31
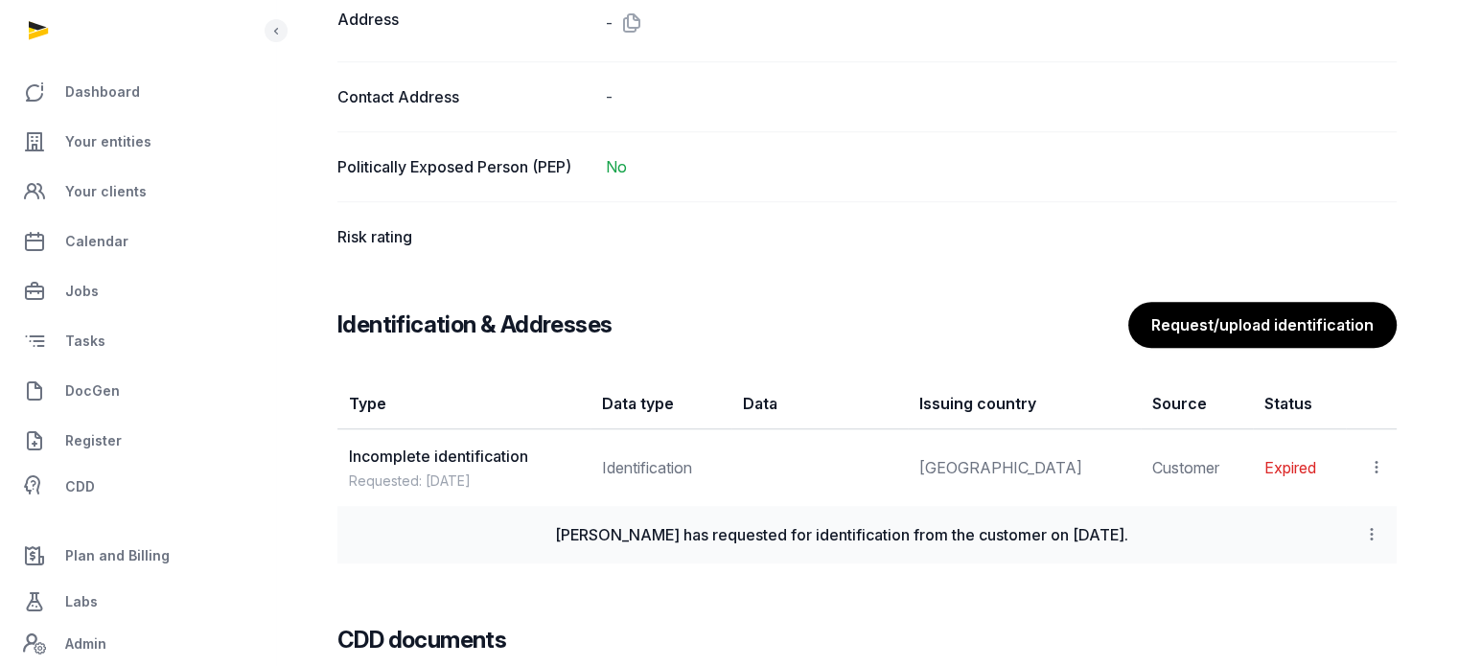
scroll to position [1410, 0]
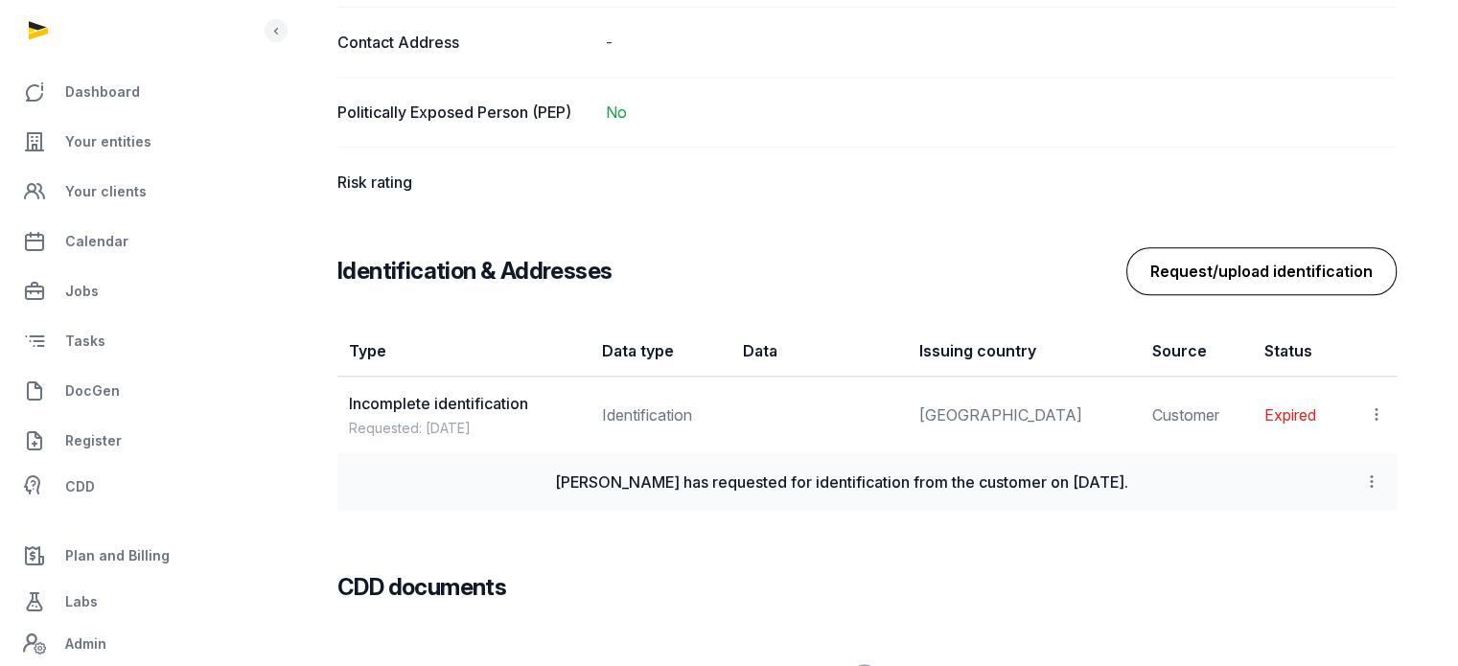
click at [1283, 260] on button "Request/upload identification" at bounding box center [1262, 271] width 270 height 48
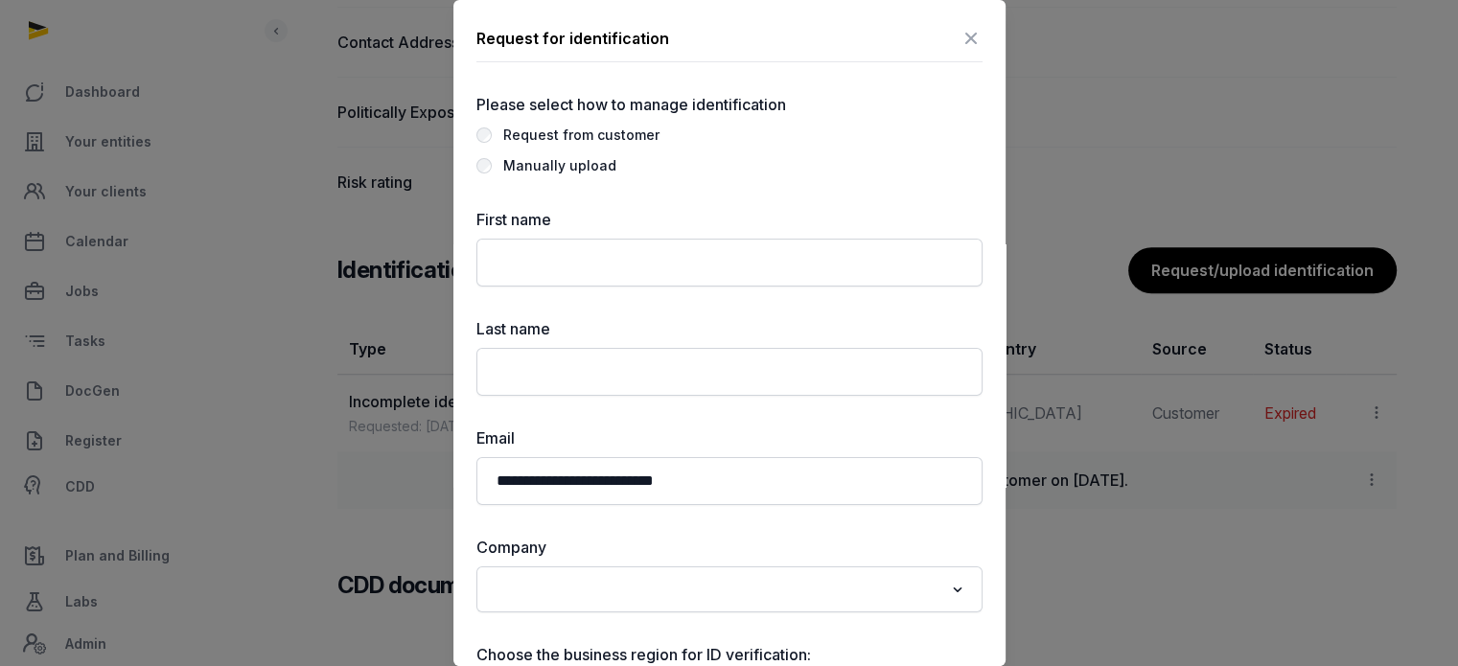
click at [960, 41] on icon at bounding box center [971, 38] width 23 height 31
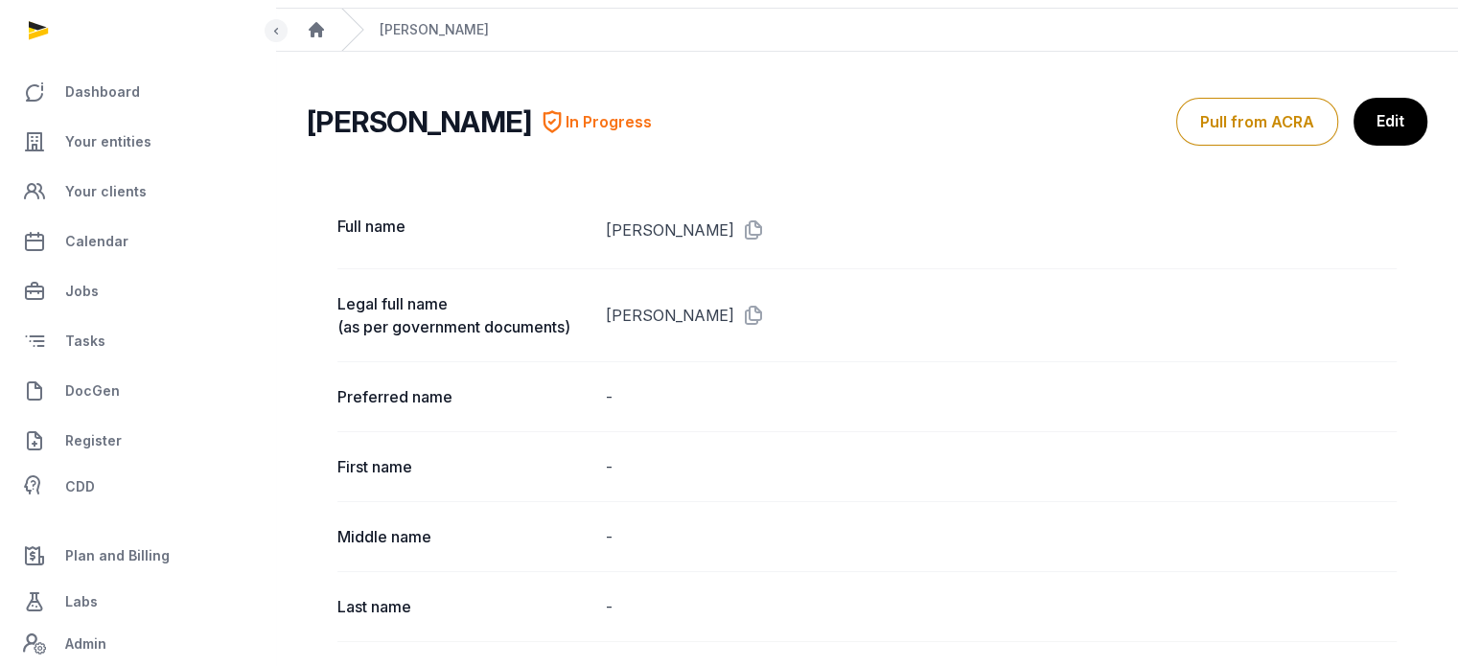
scroll to position [0, 0]
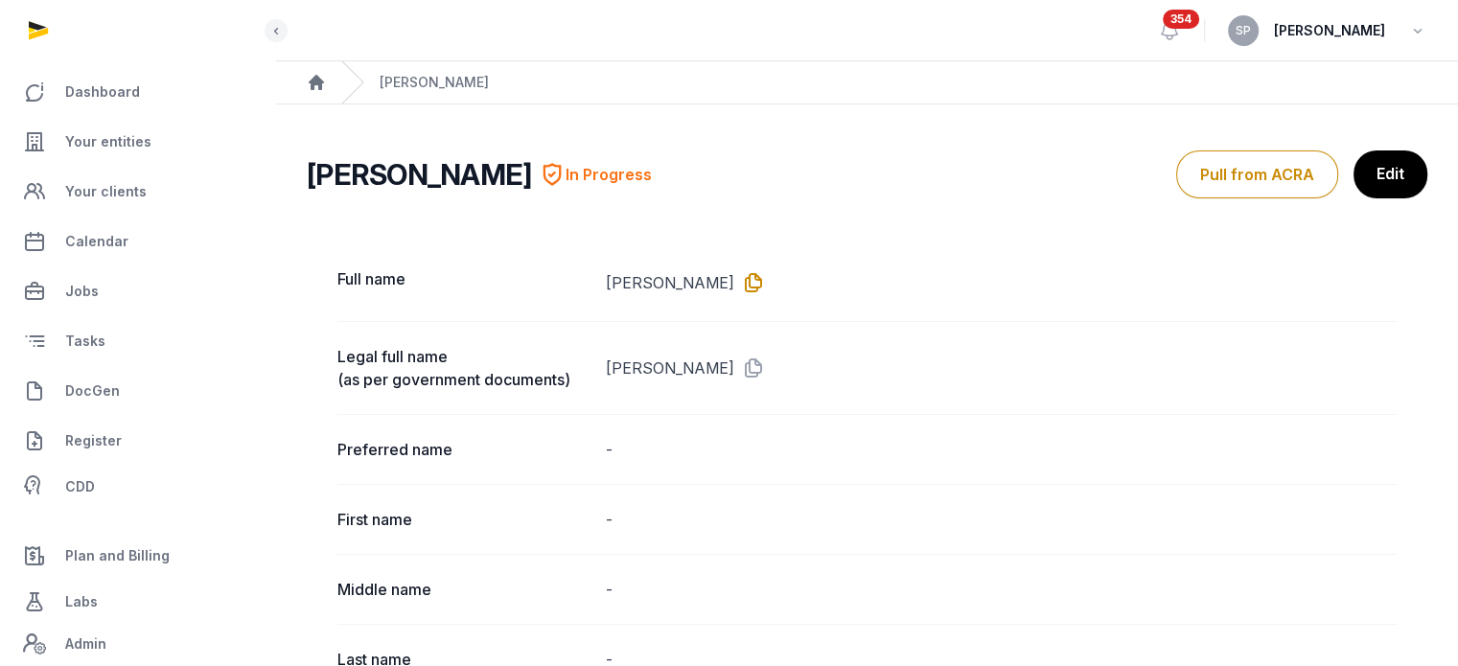
click at [754, 275] on icon at bounding box center [749, 283] width 31 height 31
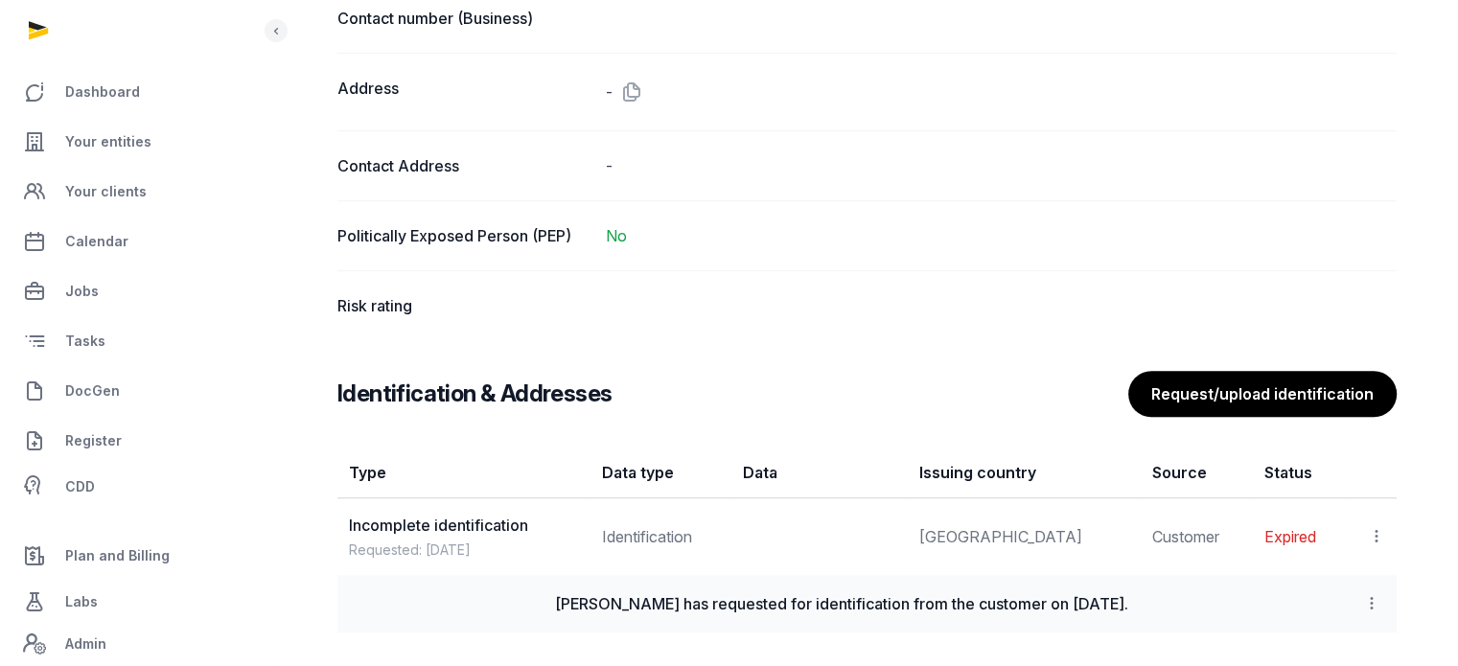
scroll to position [1284, 0]
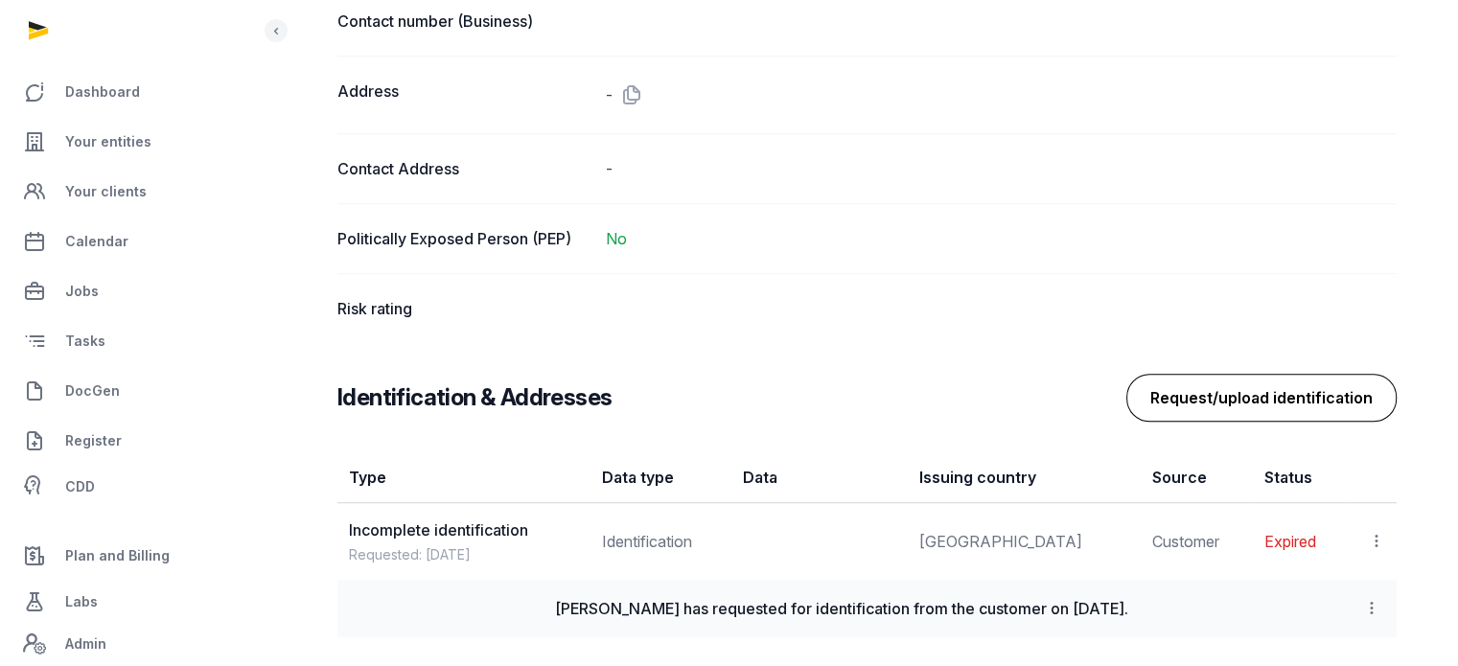
click at [1309, 416] on button "Request/upload identification" at bounding box center [1262, 398] width 270 height 48
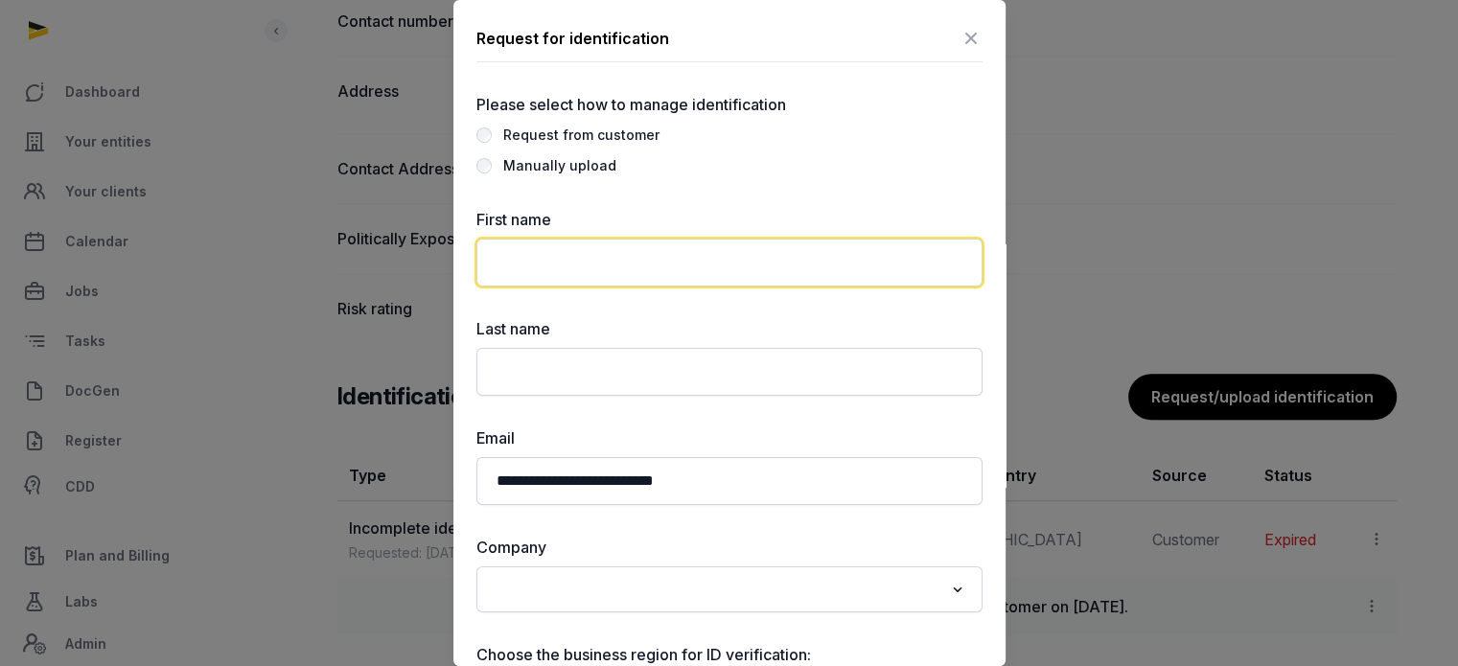
click at [775, 274] on input "text" at bounding box center [730, 263] width 506 height 48
paste input "**********"
drag, startPoint x: 635, startPoint y: 264, endPoint x: 550, endPoint y: 263, distance: 84.4
click at [550, 263] on input "**********" at bounding box center [730, 263] width 506 height 48
type input "*******"
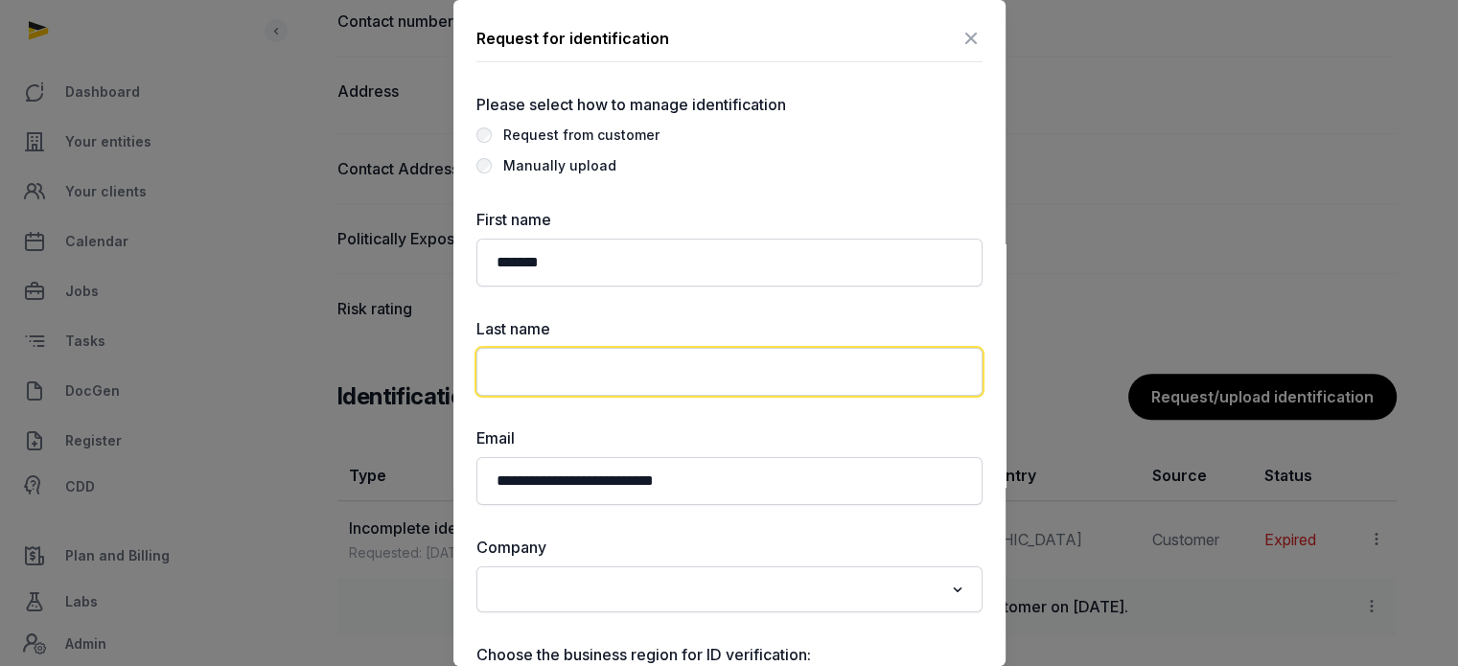
click at [556, 372] on input "text" at bounding box center [730, 372] width 506 height 48
paste input "*********"
click at [499, 368] on input "*********" at bounding box center [730, 372] width 506 height 48
type input "*********"
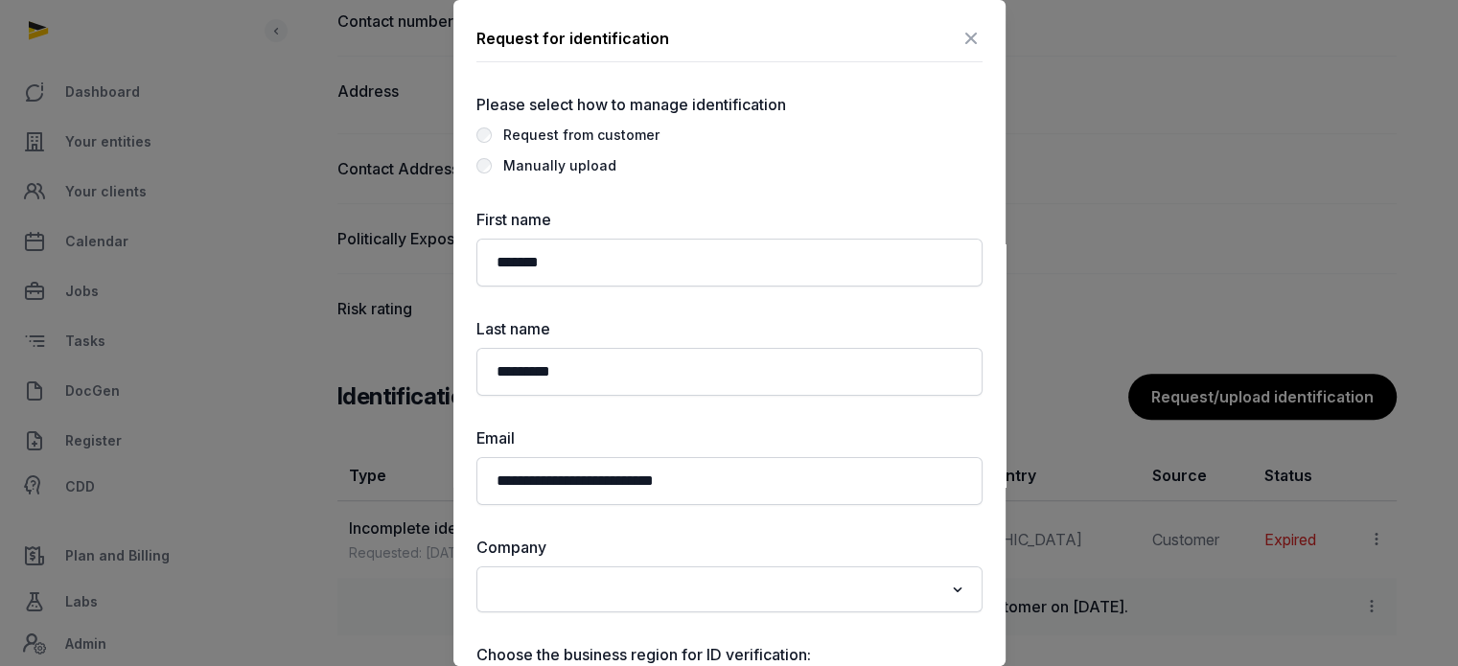
drag, startPoint x: 989, startPoint y: 361, endPoint x: 997, endPoint y: 380, distance: 21.0
click at [997, 380] on div "**********" at bounding box center [730, 333] width 552 height 666
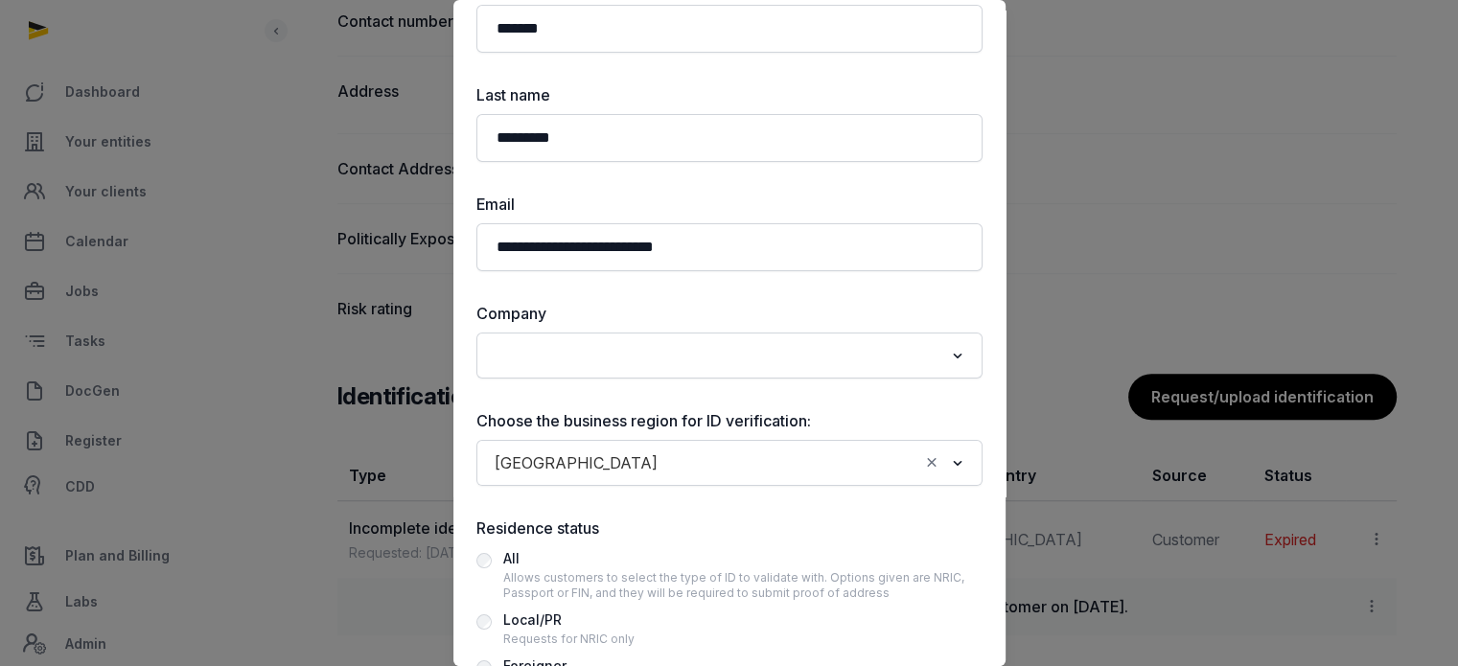
scroll to position [273, 0]
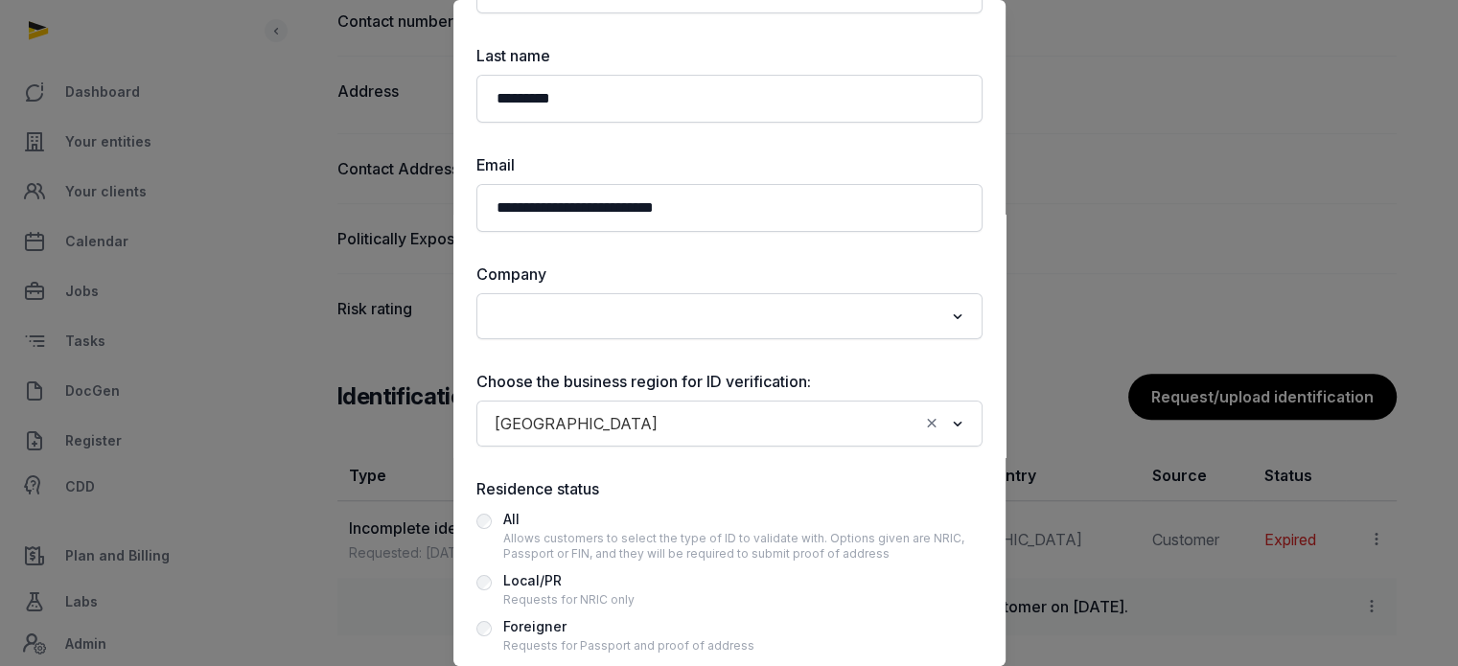
click at [935, 340] on div "**********" at bounding box center [730, 356] width 506 height 842
click at [945, 317] on div "Loading..." at bounding box center [959, 314] width 28 height 31
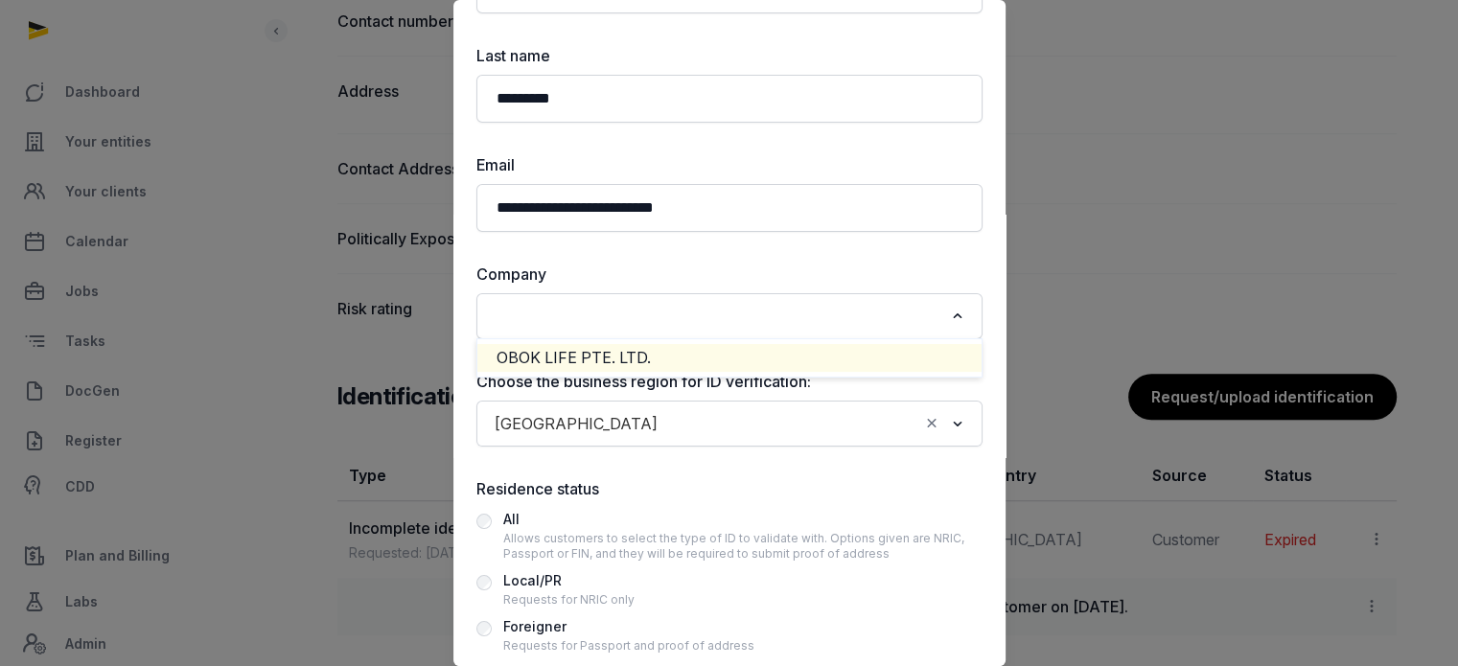
click at [781, 344] on li "OBOK LIFE PTE. LTD." at bounding box center [729, 358] width 504 height 28
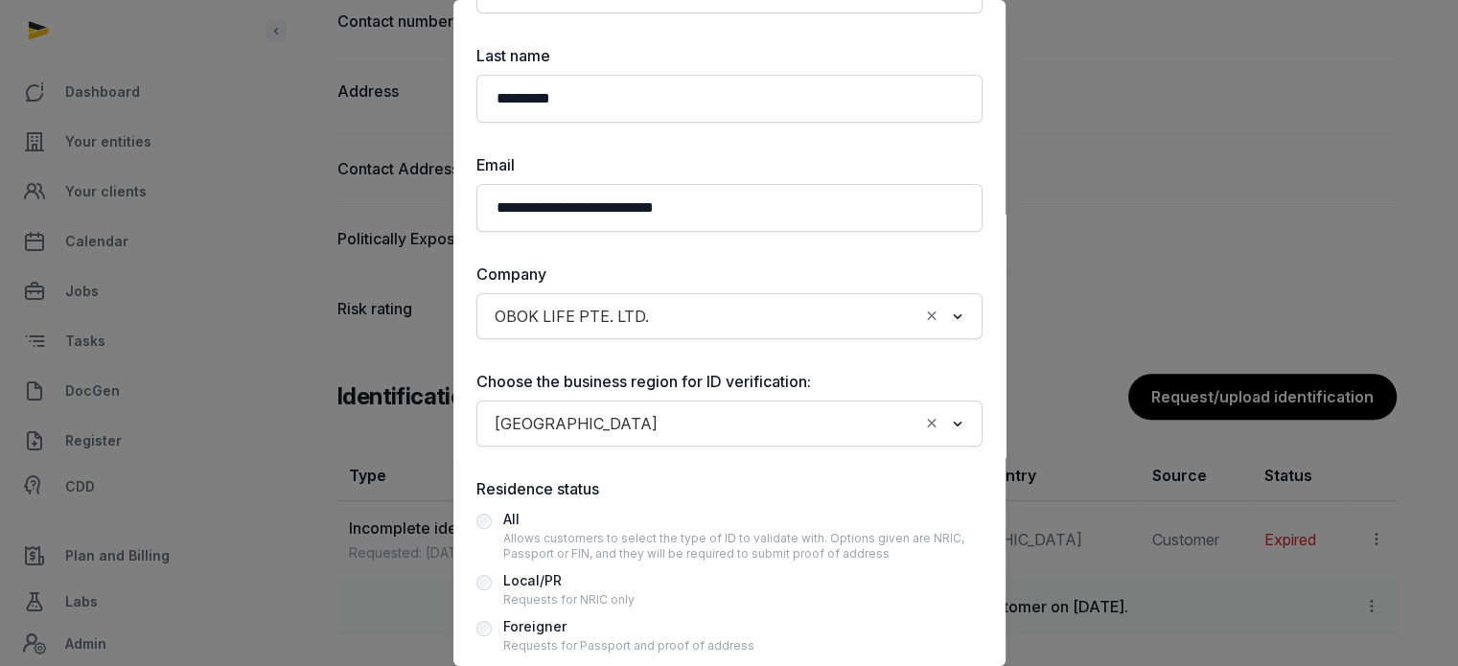
drag, startPoint x: 1005, startPoint y: 498, endPoint x: 1001, endPoint y: 571, distance: 73.9
click at [1012, 597] on div at bounding box center [729, 333] width 1458 height 666
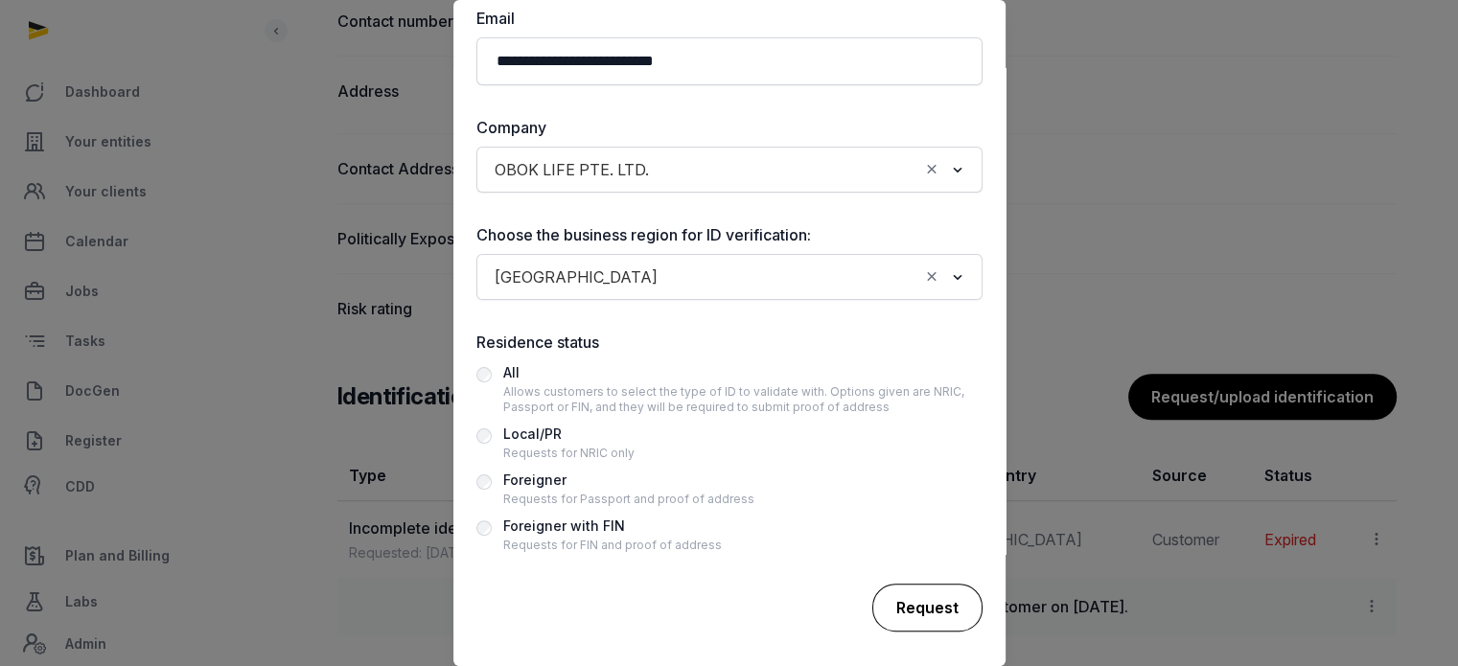
click at [928, 605] on div "Request" at bounding box center [928, 608] width 110 height 48
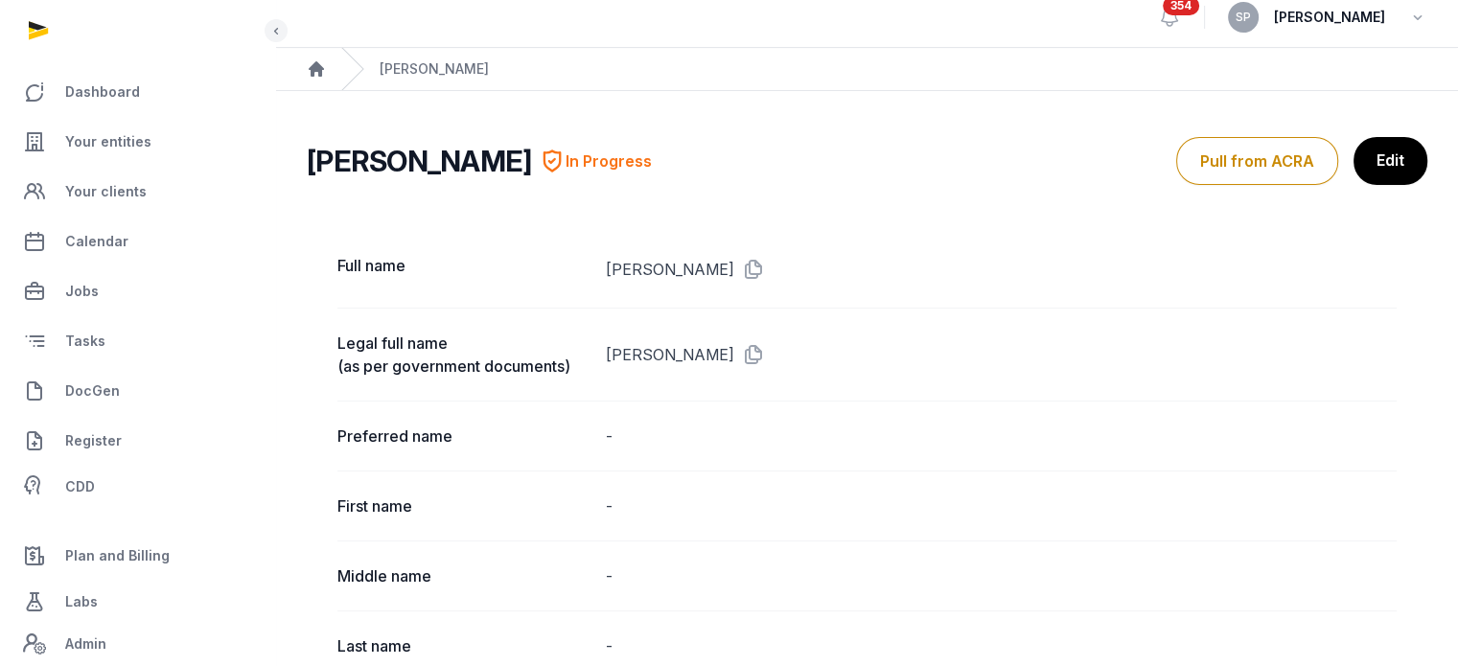
scroll to position [11, 0]
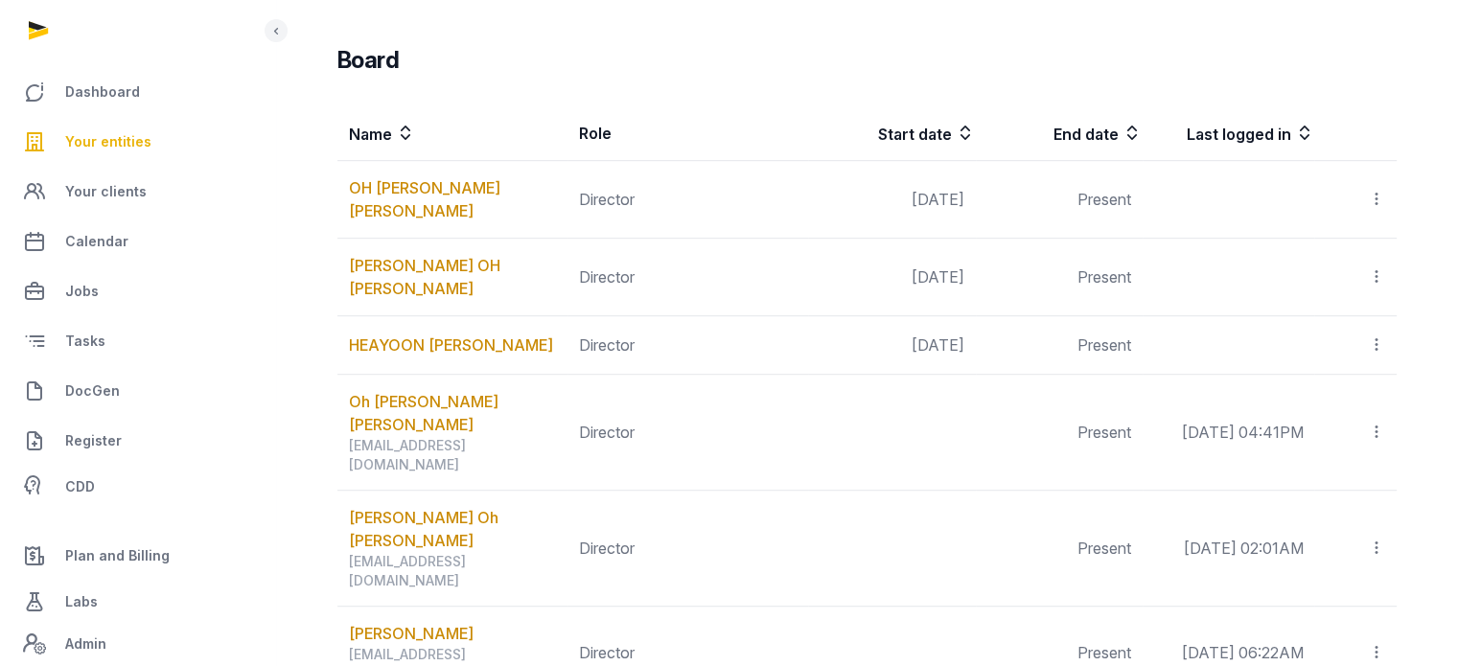
scroll to position [1354, 0]
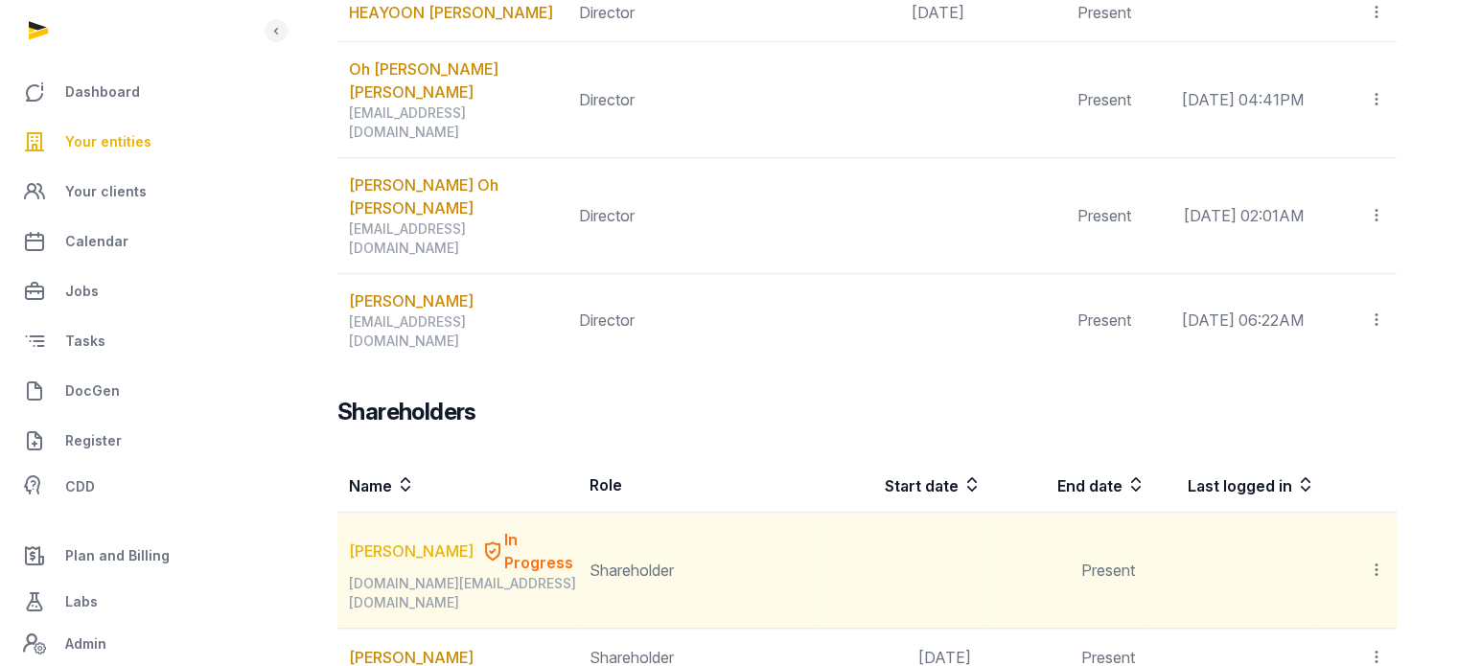
click at [384, 540] on link "[PERSON_NAME]" at bounding box center [411, 551] width 125 height 23
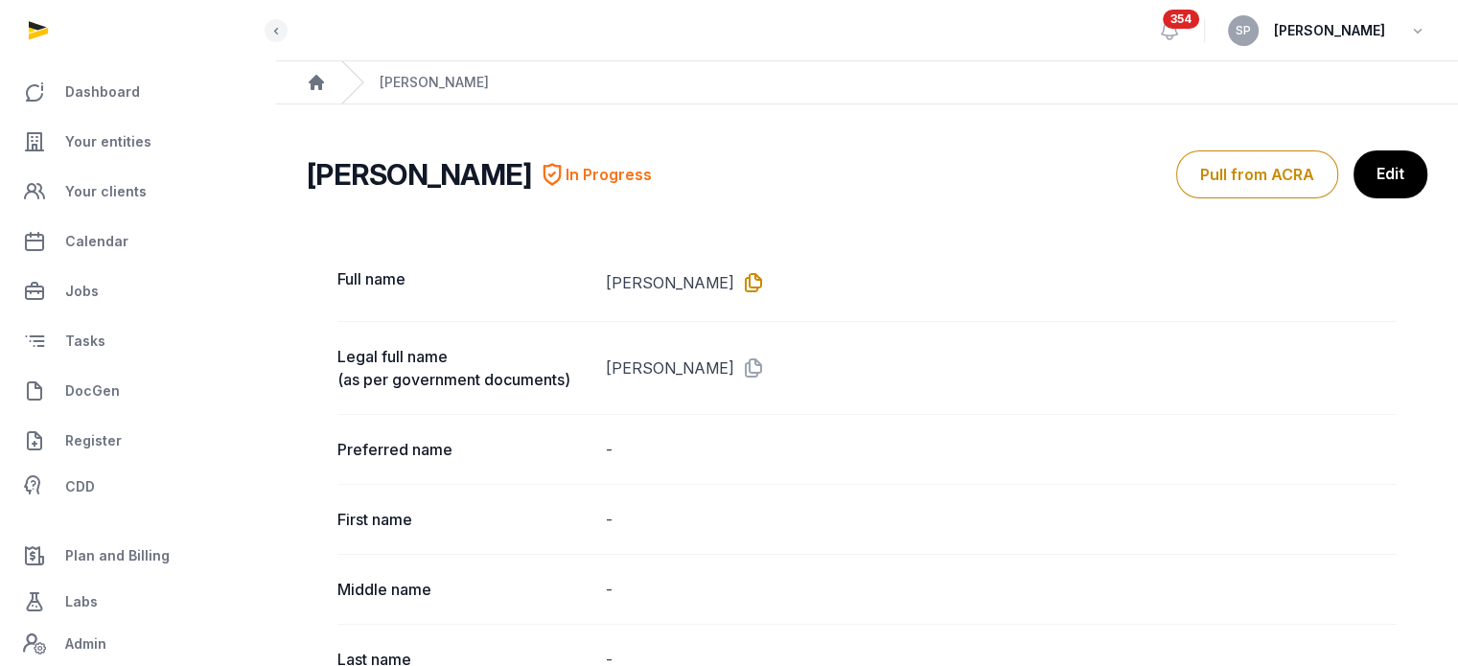
click at [756, 279] on icon at bounding box center [749, 283] width 31 height 31
click at [1181, 31] on icon at bounding box center [1169, 30] width 23 height 23
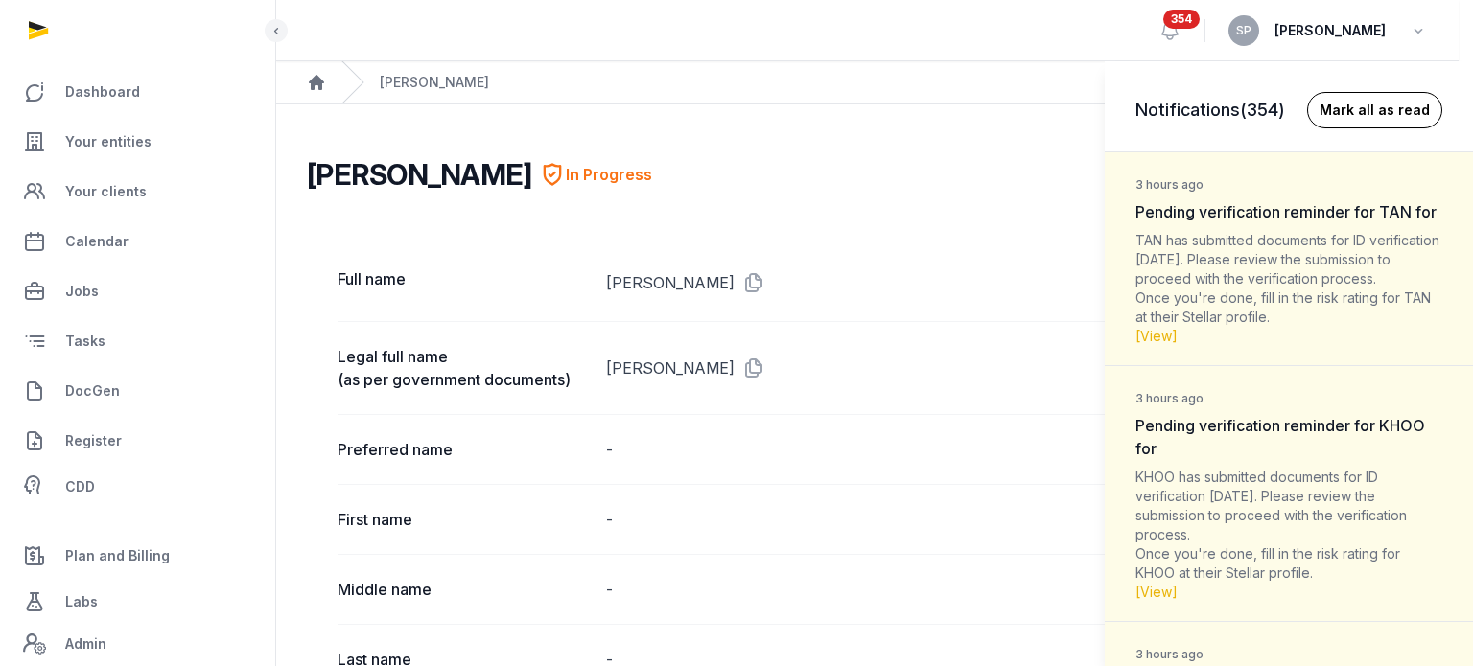
click at [1383, 98] on button "Mark all as read" at bounding box center [1374, 110] width 135 height 36
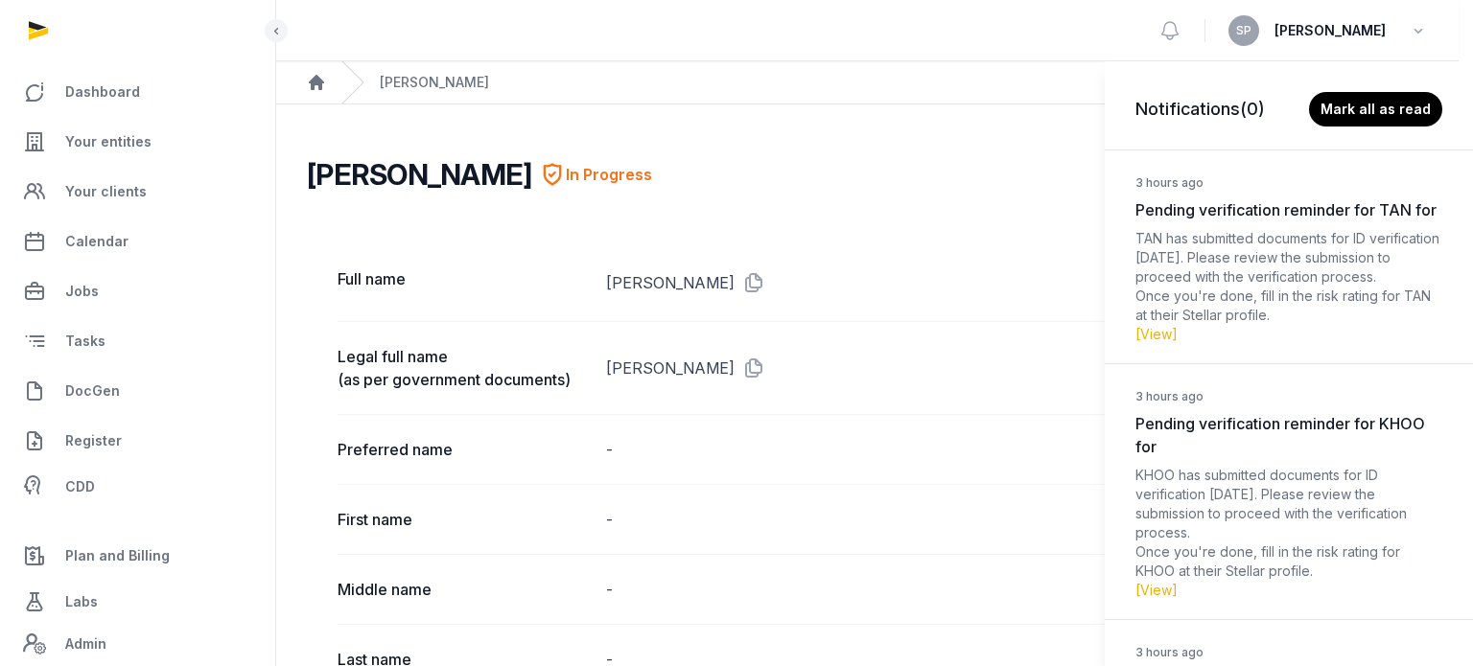
click at [1026, 175] on div "Notifications (0) [PERSON_NAME] all as read 3 hours ago Pending verification re…" at bounding box center [736, 333] width 1473 height 666
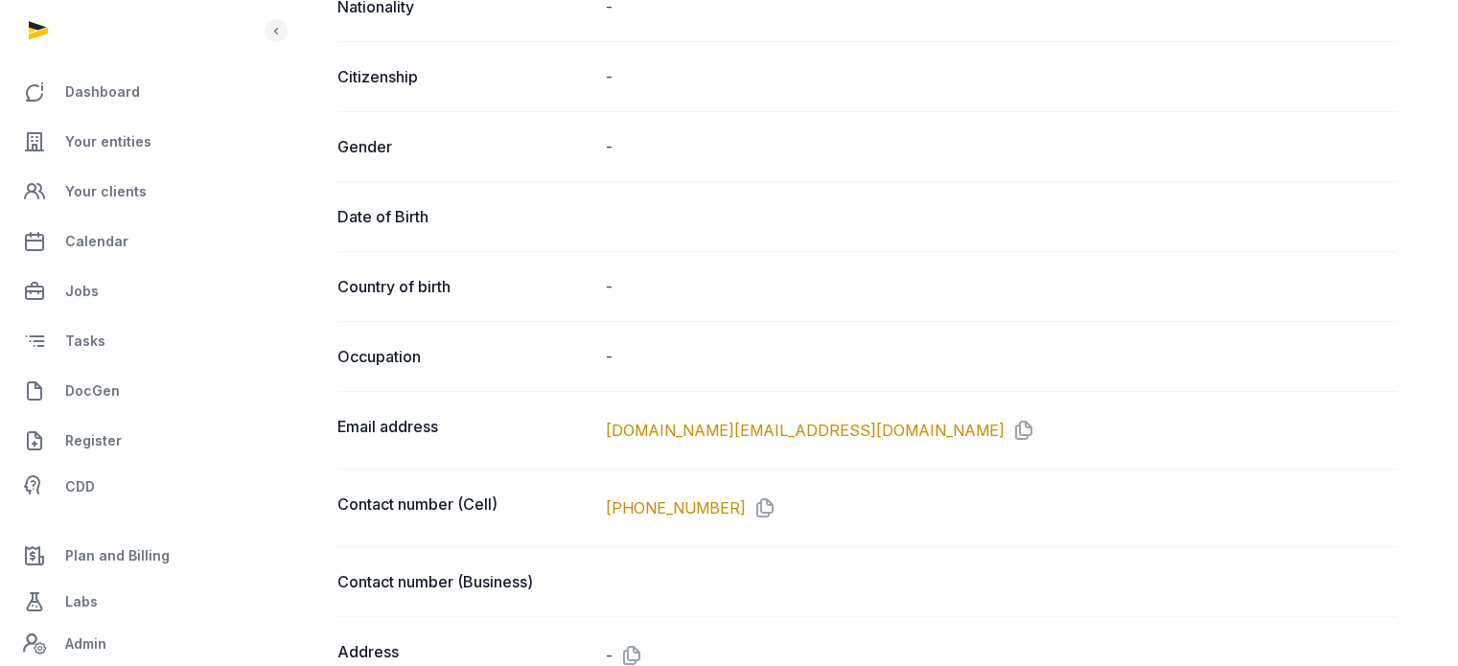
scroll to position [727, 0]
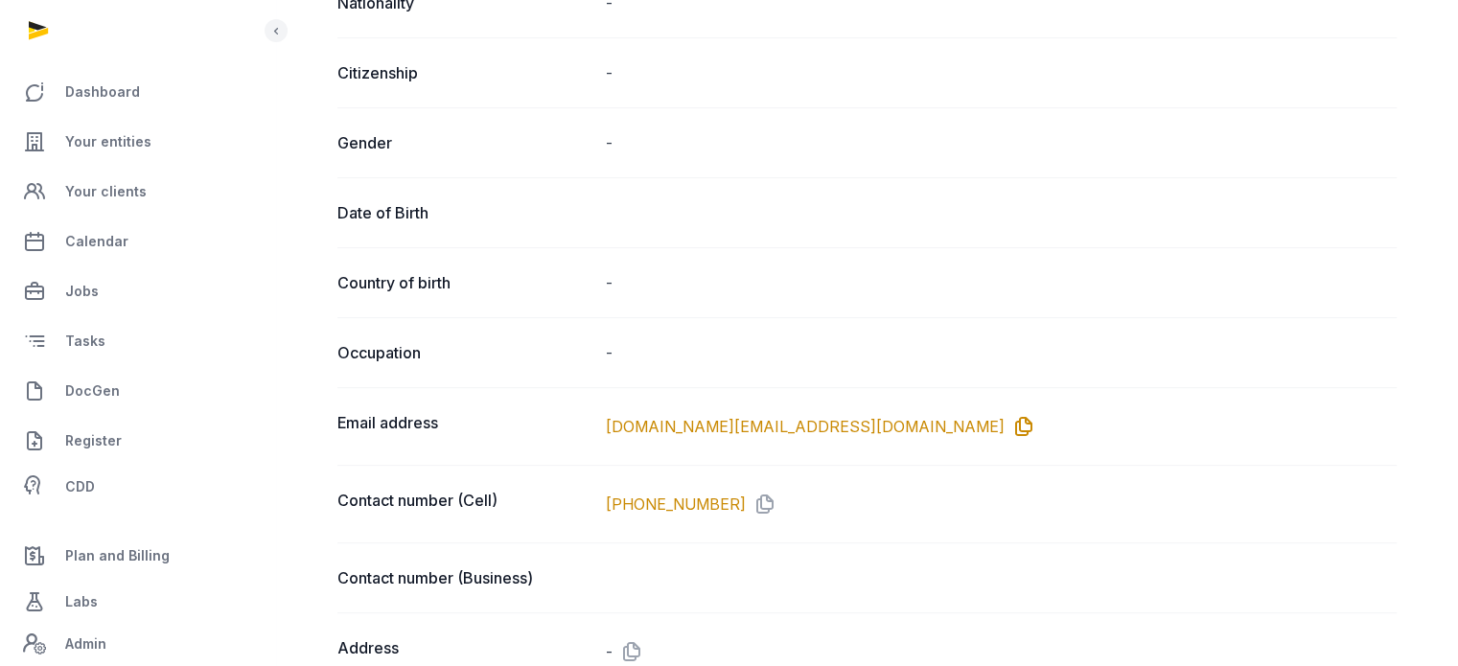
click at [1005, 422] on icon at bounding box center [1020, 426] width 31 height 31
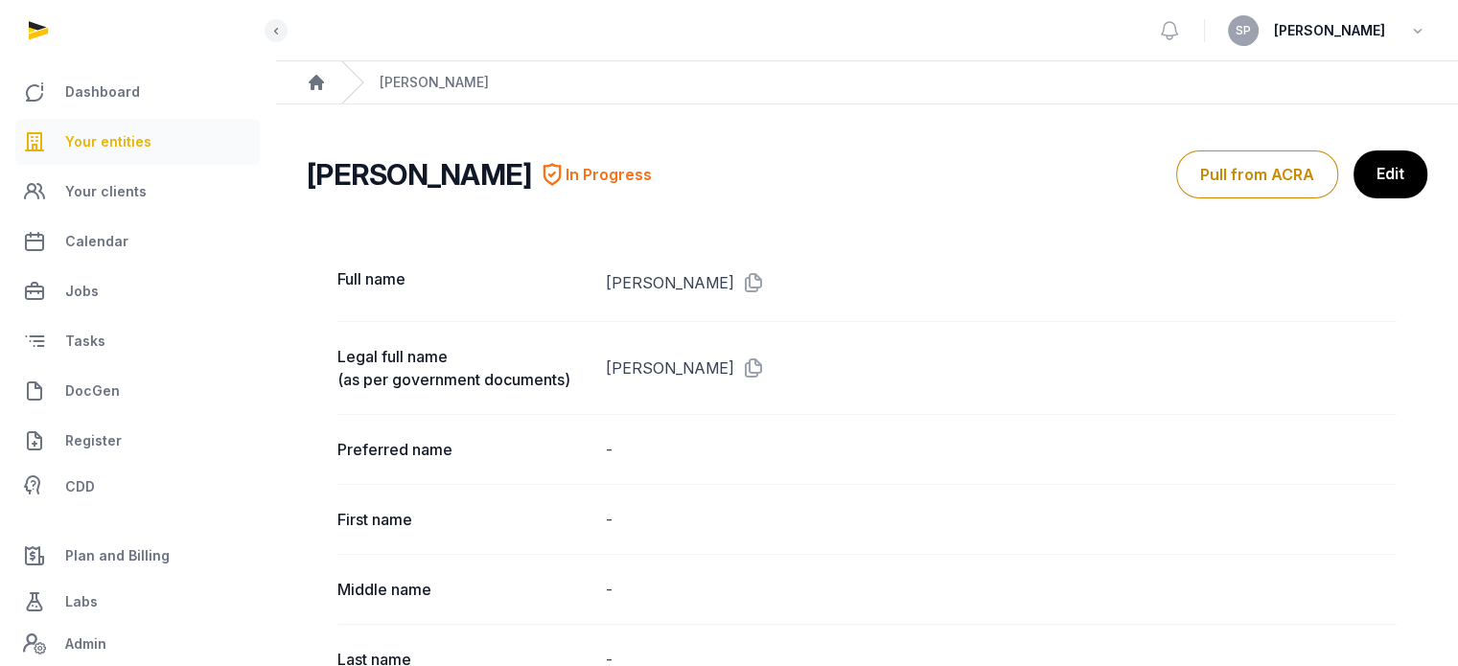
click at [136, 142] on span "Your entities" at bounding box center [108, 141] width 86 height 23
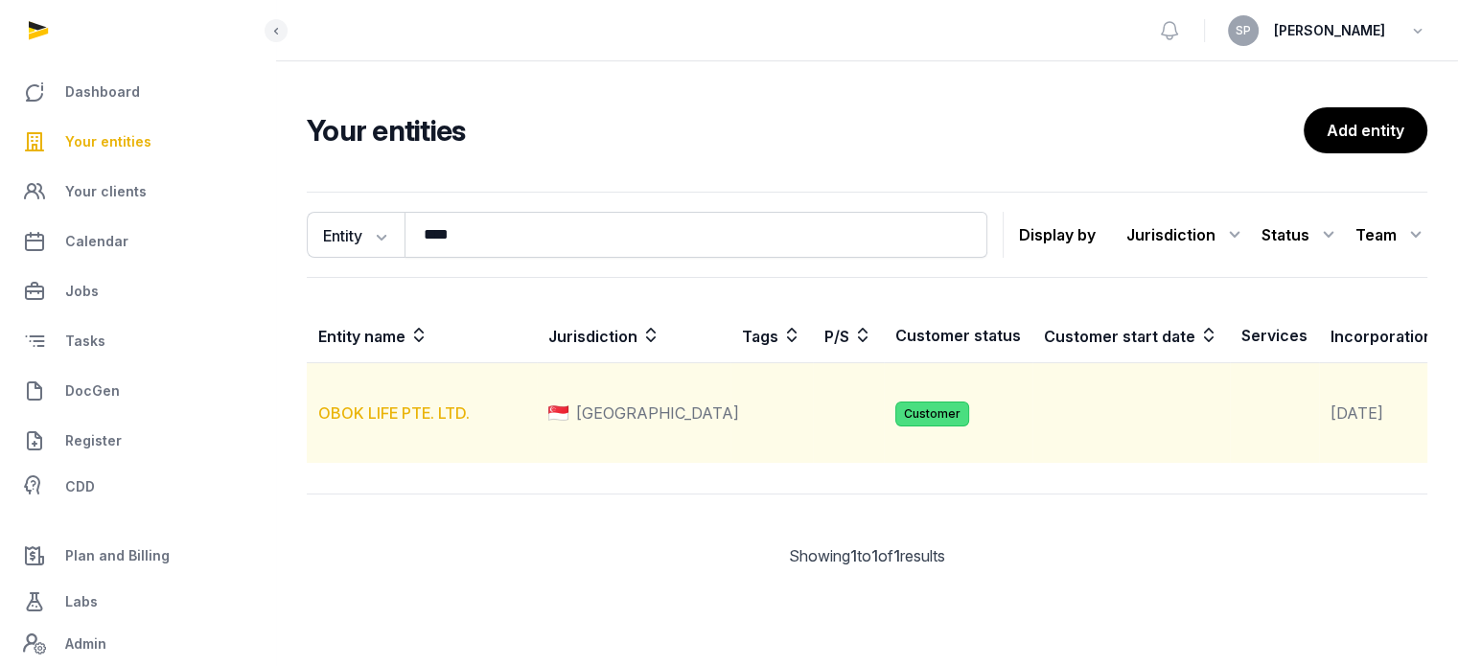
click at [405, 423] on link "OBOK LIFE PTE. LTD." at bounding box center [393, 413] width 151 height 19
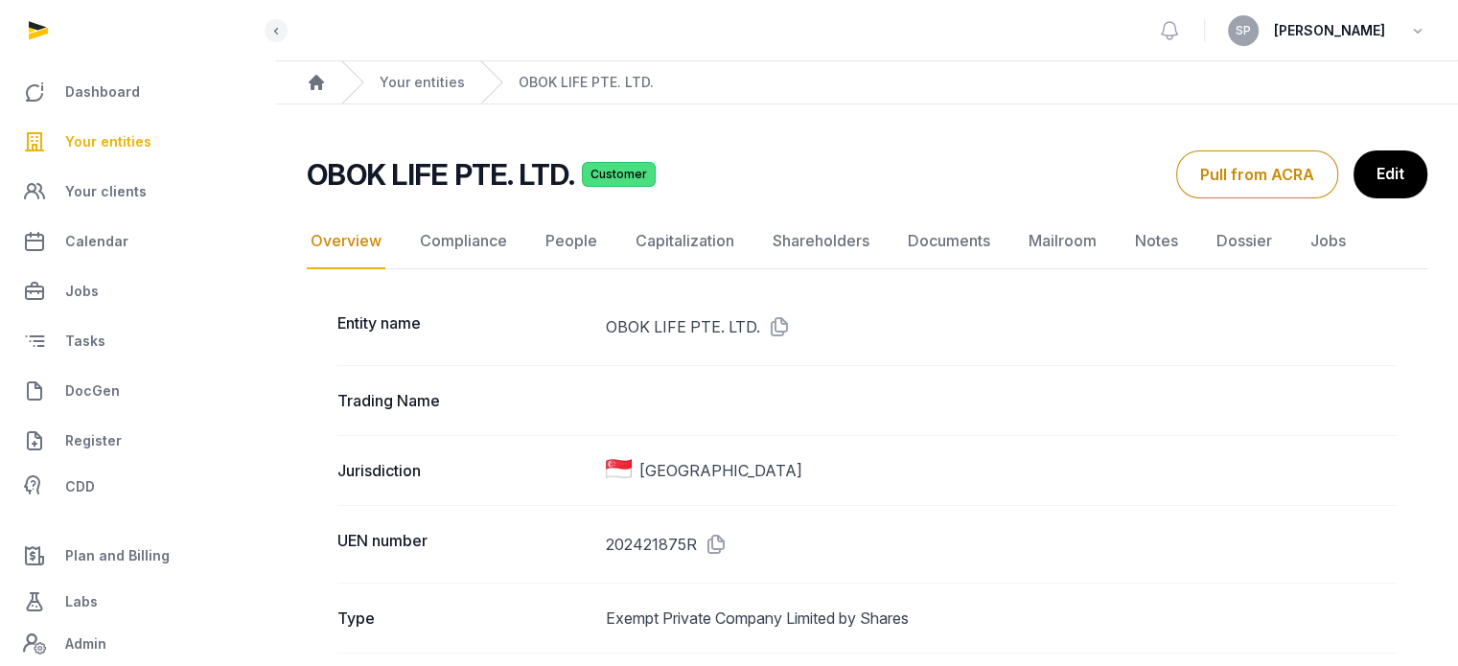
click at [777, 325] on icon at bounding box center [775, 327] width 31 height 31
click at [555, 252] on link "People" at bounding box center [571, 242] width 59 height 56
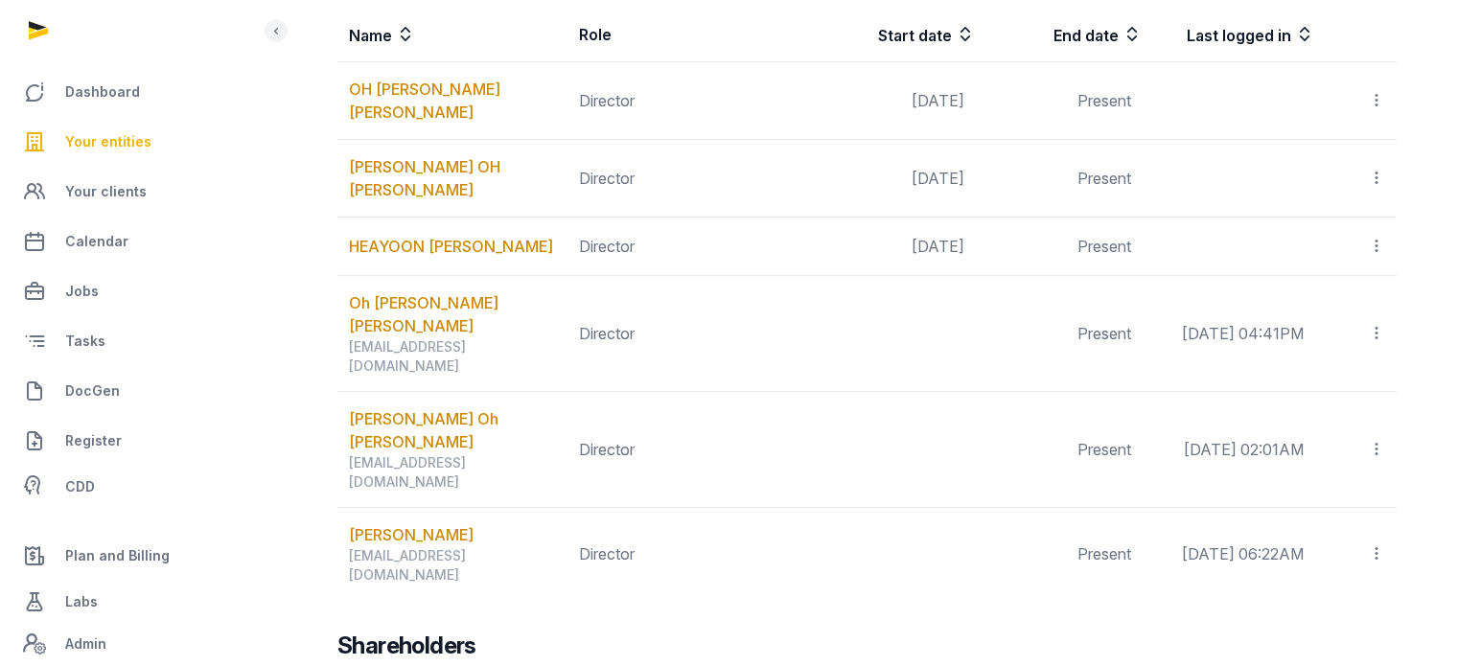
scroll to position [1140, 0]
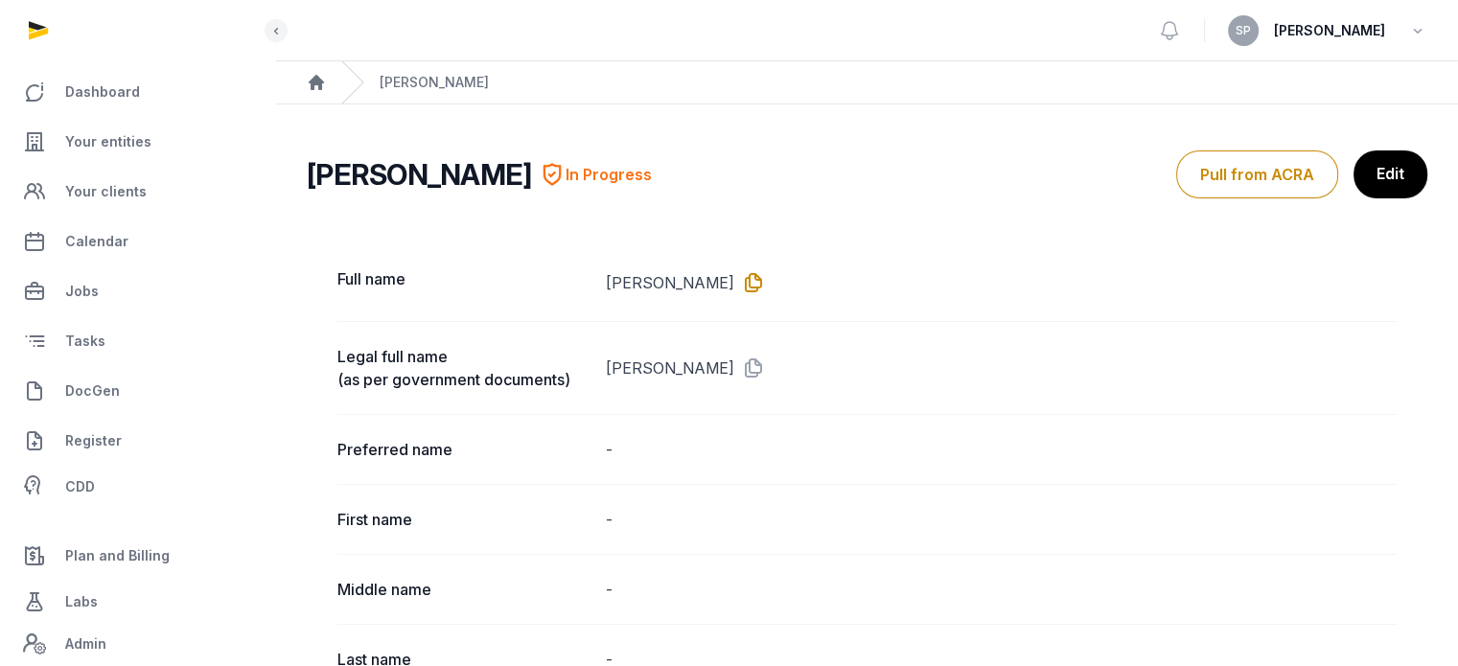
click at [755, 288] on icon at bounding box center [749, 283] width 31 height 31
